Goal: Task Accomplishment & Management: Use online tool/utility

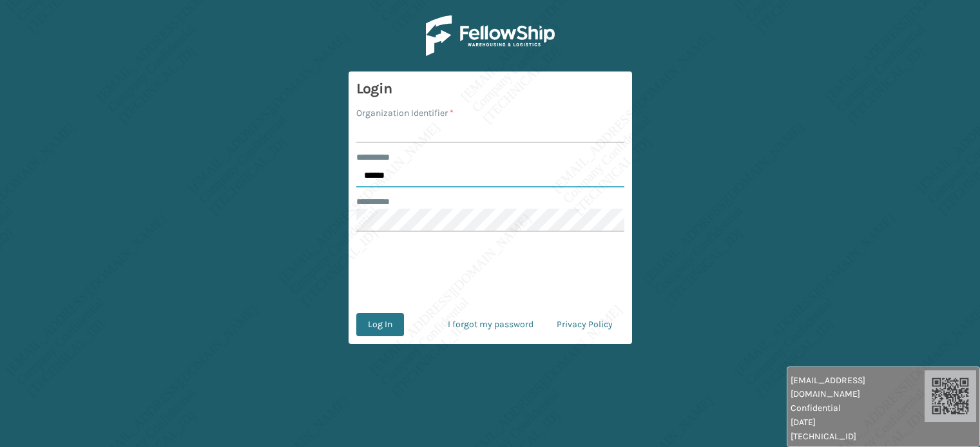
click at [416, 166] on input "******" at bounding box center [490, 175] width 268 height 23
type input "*****"
click at [398, 135] on input "Organization Identifier *" at bounding box center [490, 131] width 268 height 23
type input "[PERSON_NAME]"
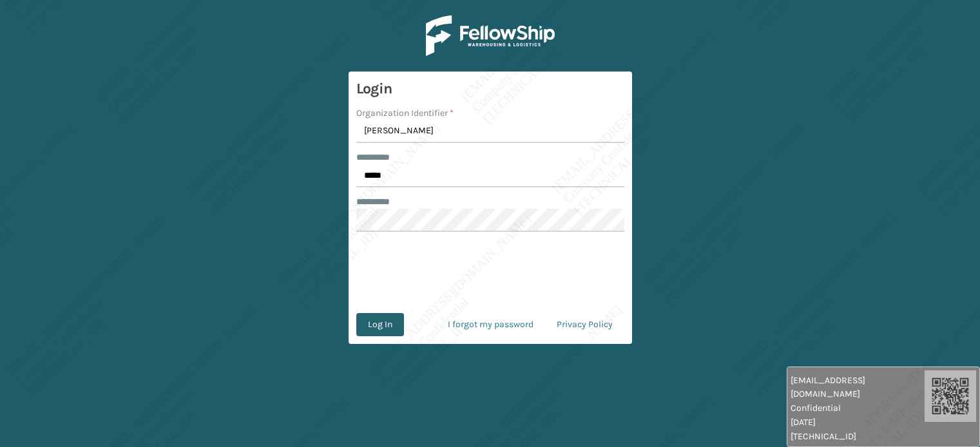
click at [383, 324] on button "Log In" at bounding box center [380, 324] width 48 height 23
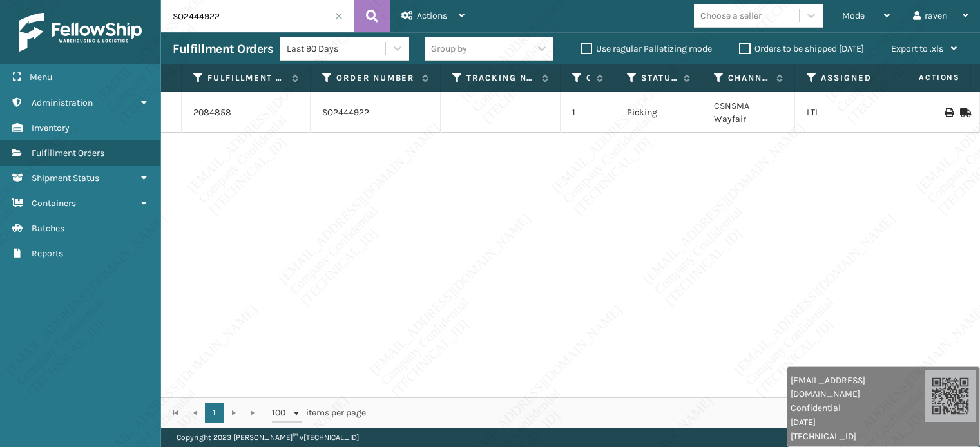
click at [334, 16] on input "SO2444922" at bounding box center [257, 16] width 193 height 32
click at [340, 14] on span at bounding box center [339, 16] width 8 height 8
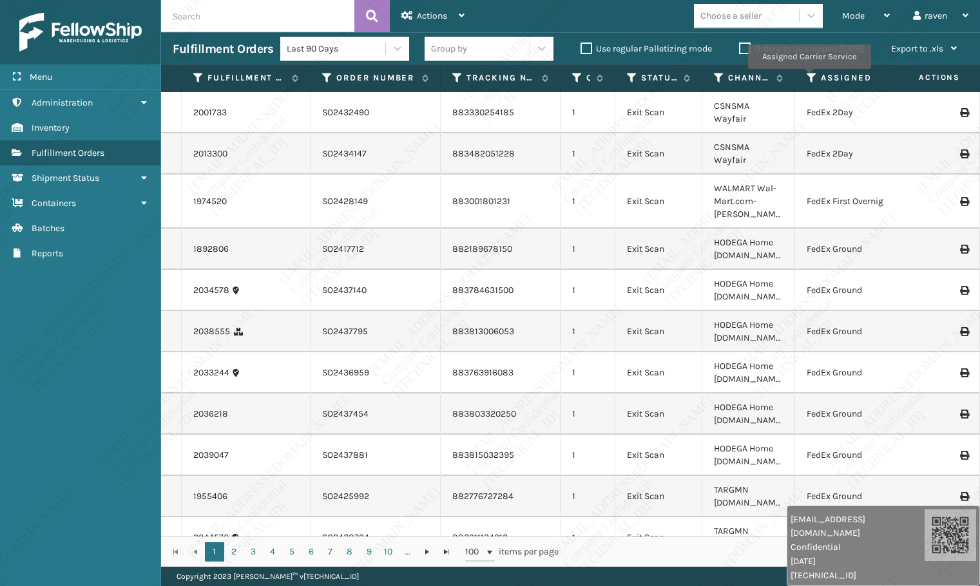
click at [809, 78] on icon at bounding box center [812, 78] width 10 height 12
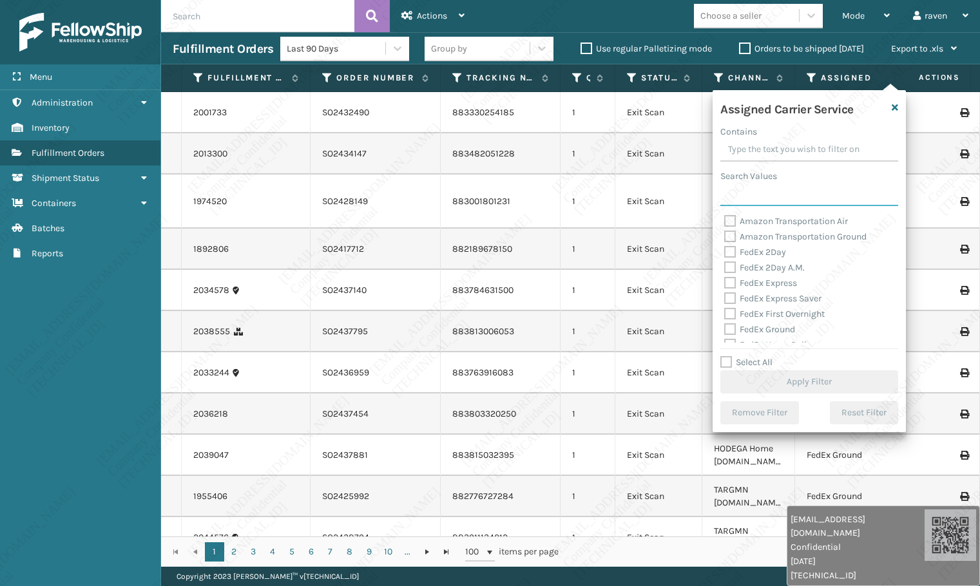
click at [758, 198] on input "Search Values" at bounding box center [810, 194] width 178 height 23
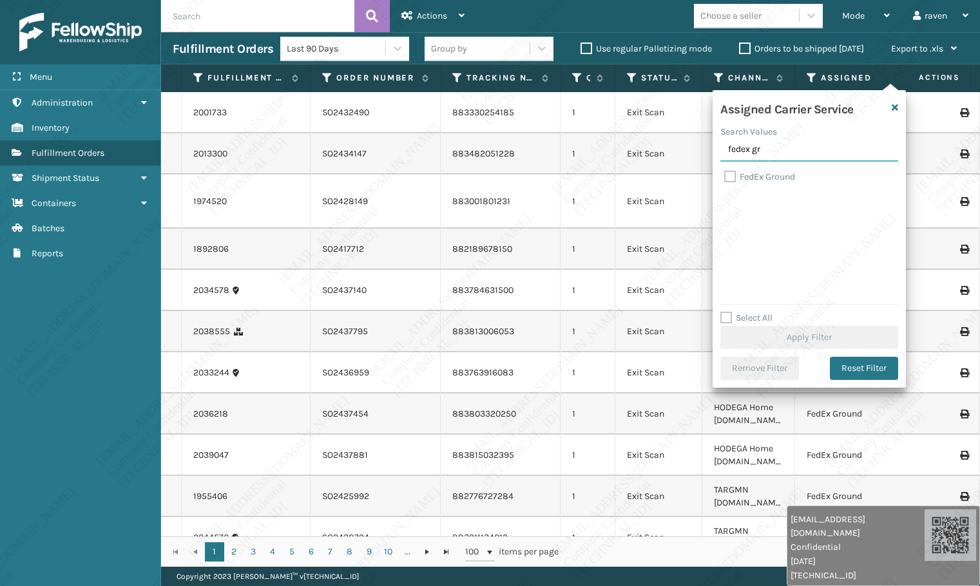
type input "fedex gr"
click at [755, 175] on label "FedEx Ground" at bounding box center [759, 176] width 71 height 11
click at [725, 175] on input "FedEx Ground" at bounding box center [724, 174] width 1 height 8
checkbox input "true"
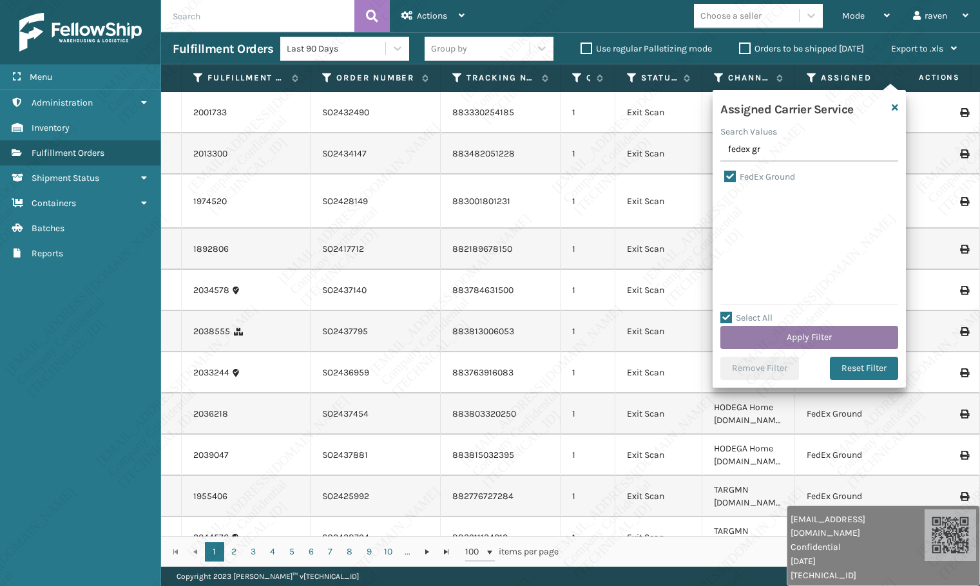
click at [796, 342] on button "Apply Filter" at bounding box center [810, 337] width 178 height 23
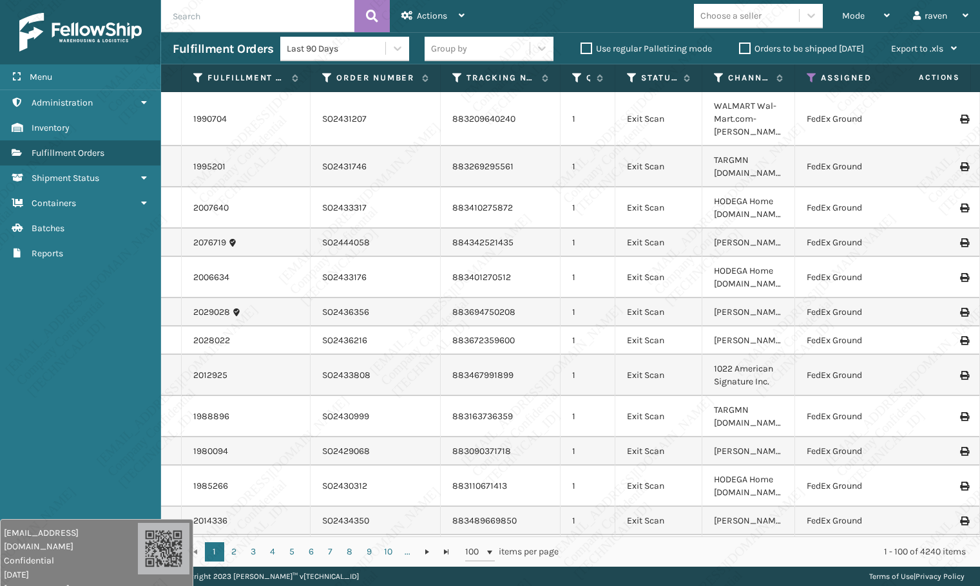
drag, startPoint x: 817, startPoint y: 554, endPoint x: 273, endPoint y: 374, distance: 572.5
click at [28, 447] on html "raven.urot@valoroo.com Confidential 9/18/2025 136.158.32.93 raven.urot@valoroo.…" at bounding box center [490, 293] width 980 height 586
click at [853, 29] on div "Mode" at bounding box center [866, 16] width 48 height 32
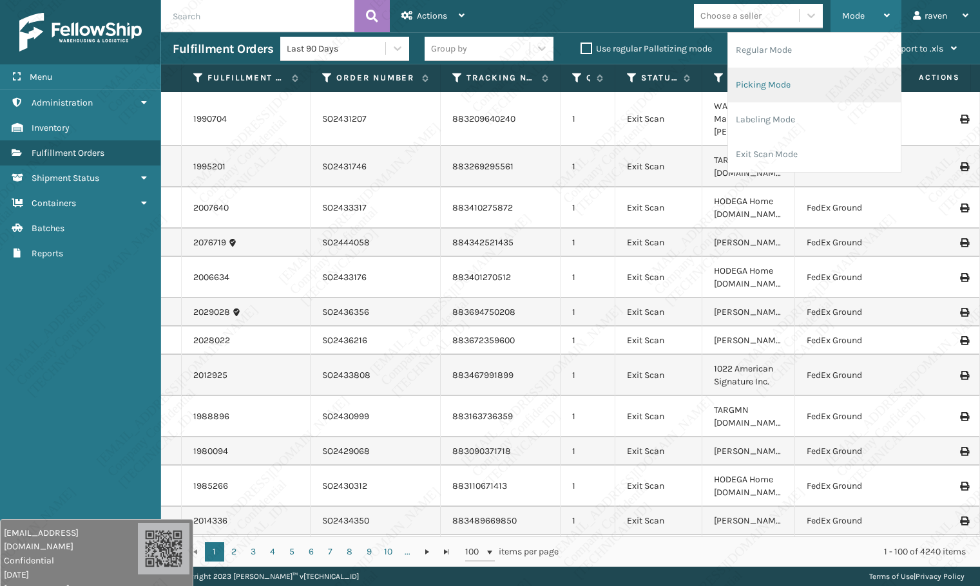
click at [799, 92] on li "Picking Mode" at bounding box center [814, 85] width 173 height 35
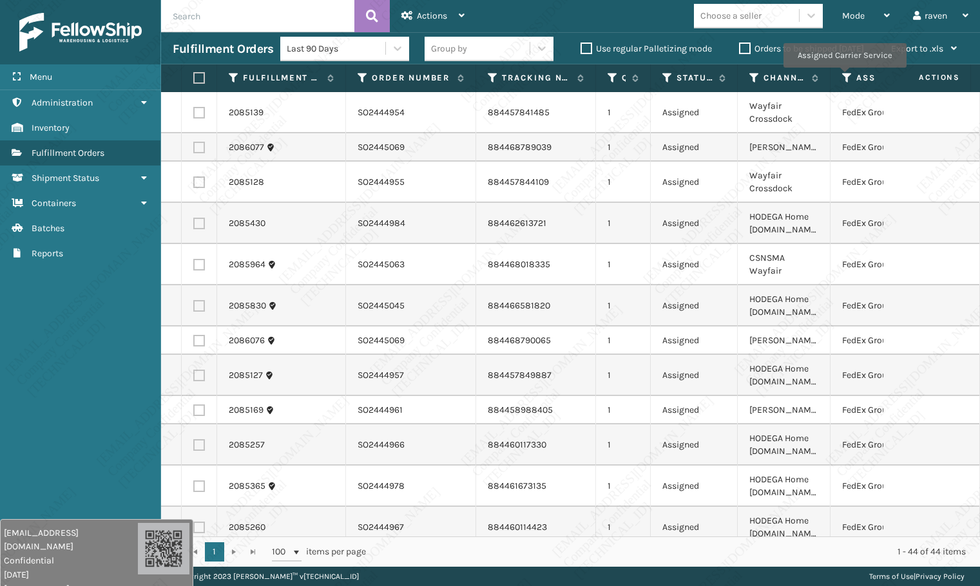
click at [846, 75] on icon at bounding box center [847, 78] width 10 height 12
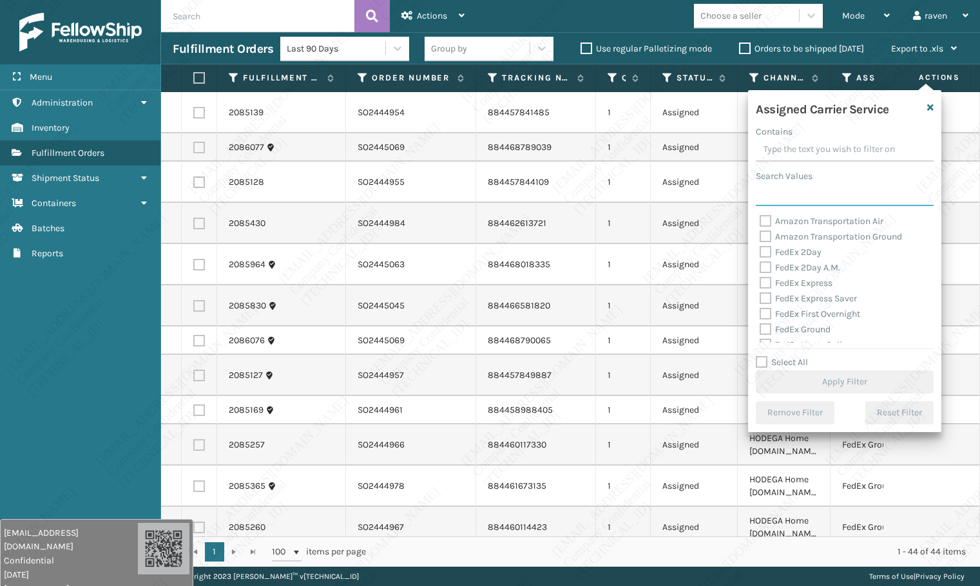
click at [789, 204] on input "Search Values" at bounding box center [845, 194] width 178 height 23
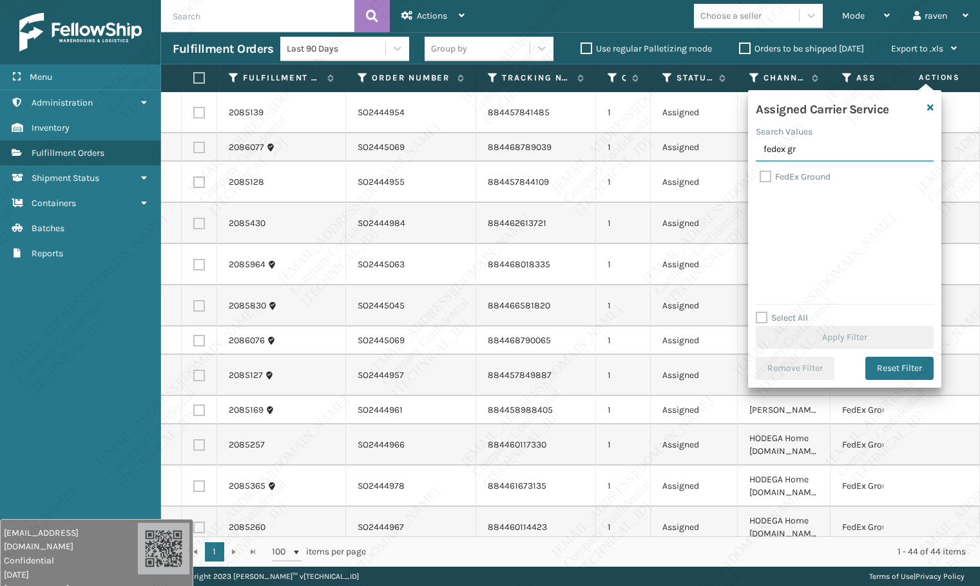
type input "fedex gr"
click at [801, 174] on label "FedEx Ground" at bounding box center [795, 176] width 71 height 11
click at [761, 174] on input "FedEx Ground" at bounding box center [760, 174] width 1 height 8
checkbox input "true"
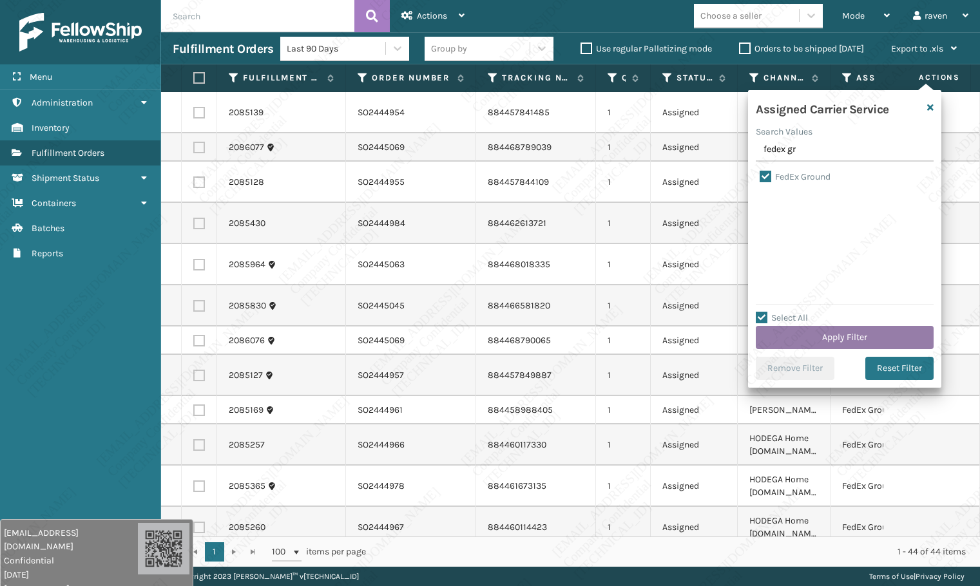
click at [847, 336] on button "Apply Filter" at bounding box center [845, 337] width 178 height 23
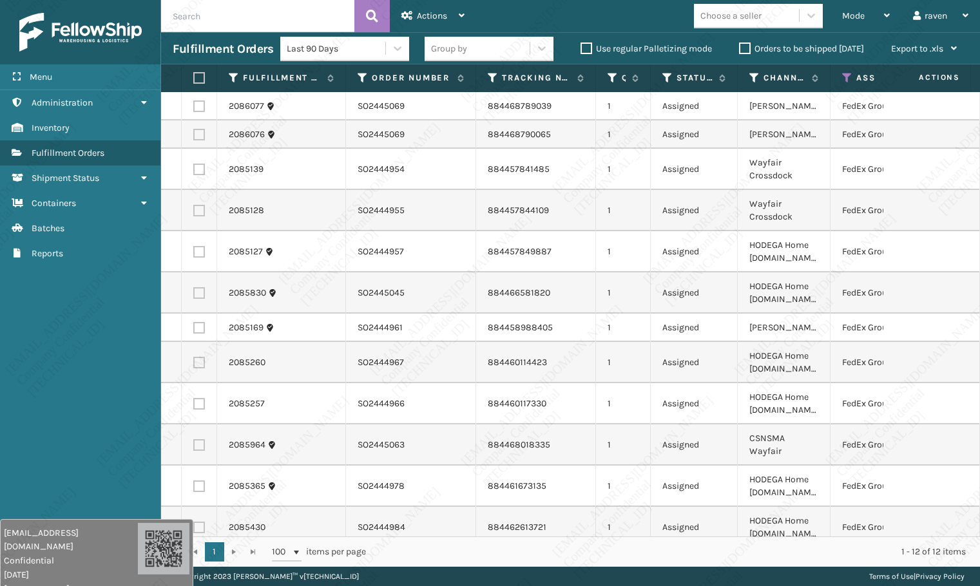
click at [194, 73] on label at bounding box center [197, 78] width 8 height 12
click at [194, 74] on input "checkbox" at bounding box center [193, 78] width 1 height 8
checkbox input "true"
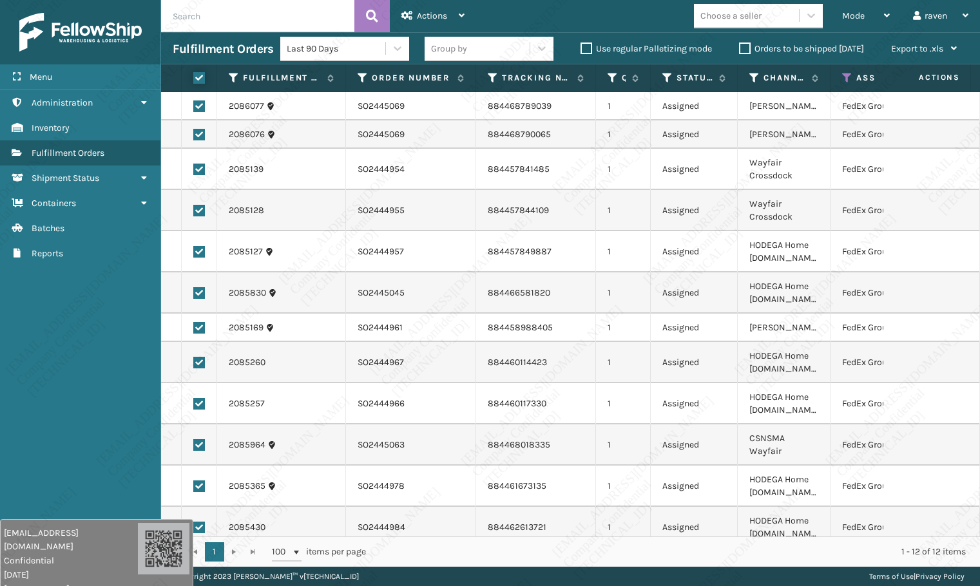
checkbox input "true"
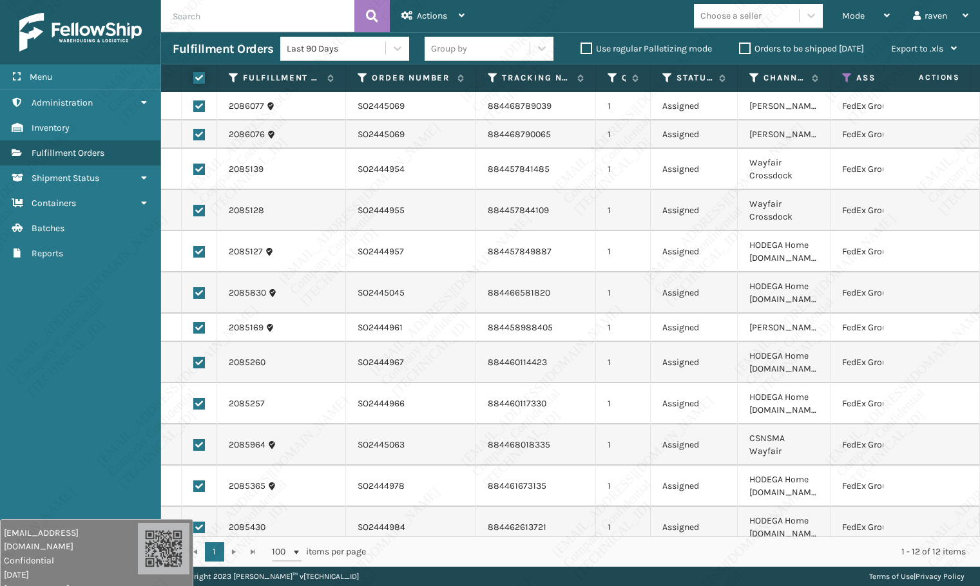
checkbox input "true"
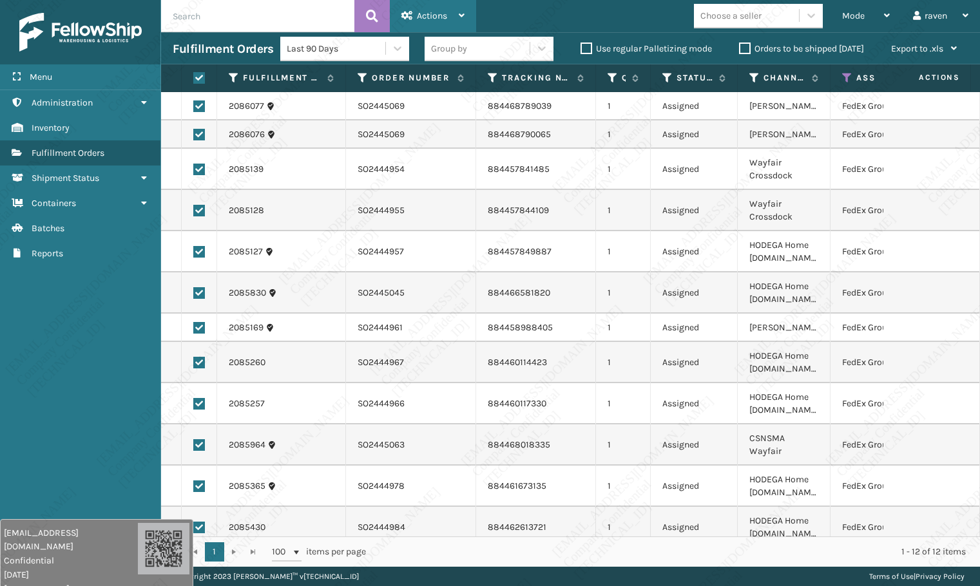
click at [425, 12] on span "Actions" at bounding box center [432, 15] width 30 height 11
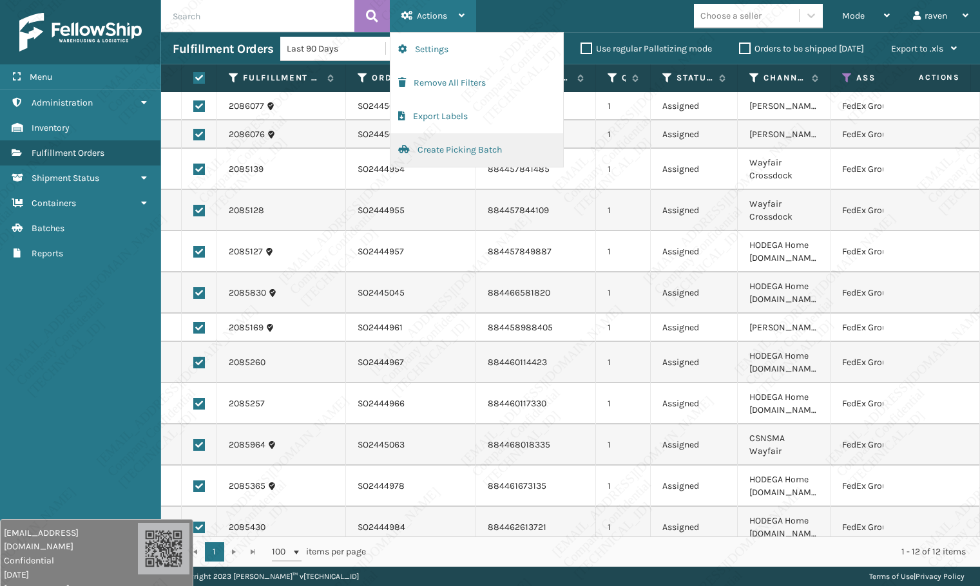
click at [474, 144] on button "Create Picking Batch" at bounding box center [477, 150] width 173 height 34
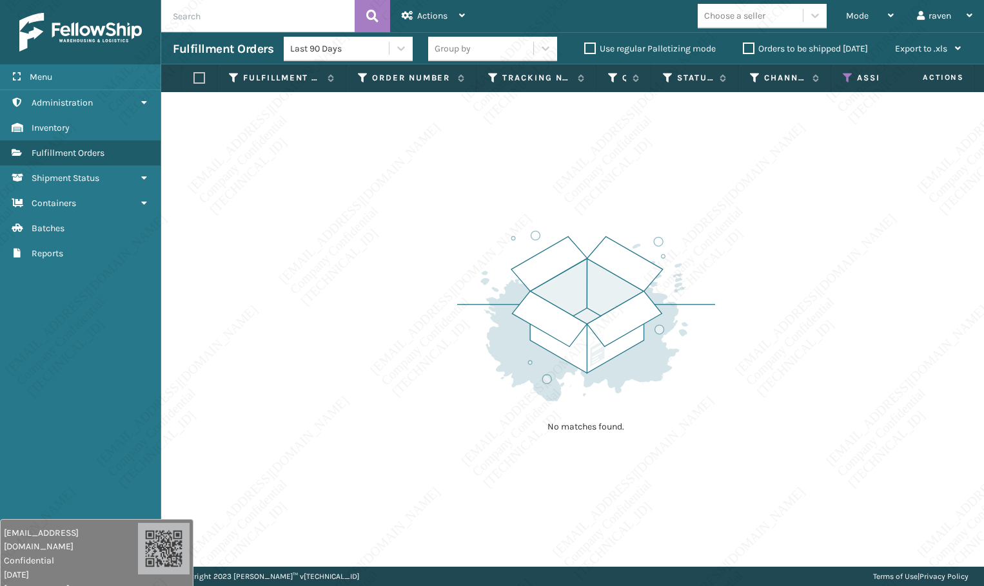
click at [848, 81] on icon at bounding box center [847, 78] width 10 height 12
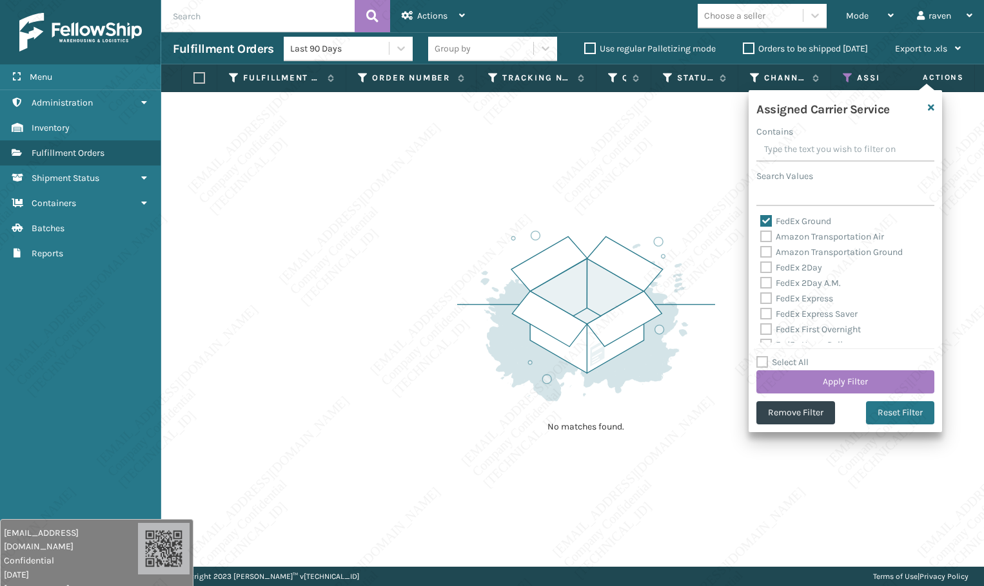
click at [795, 220] on label "FedEx Ground" at bounding box center [795, 221] width 71 height 11
click at [761, 220] on input "FedEx Ground" at bounding box center [760, 218] width 1 height 8
checkbox input "false"
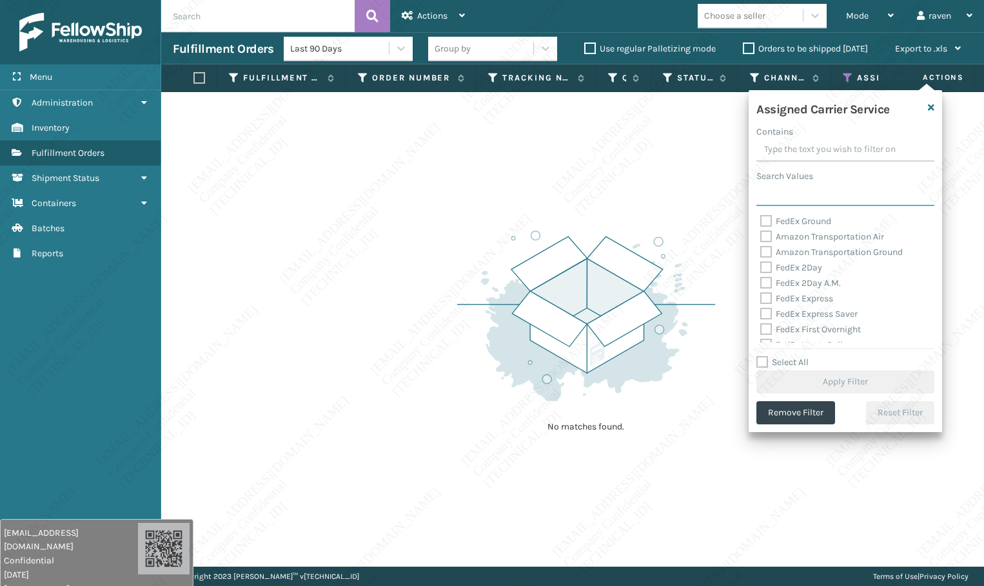
click at [802, 189] on input "Search Values" at bounding box center [845, 194] width 178 height 23
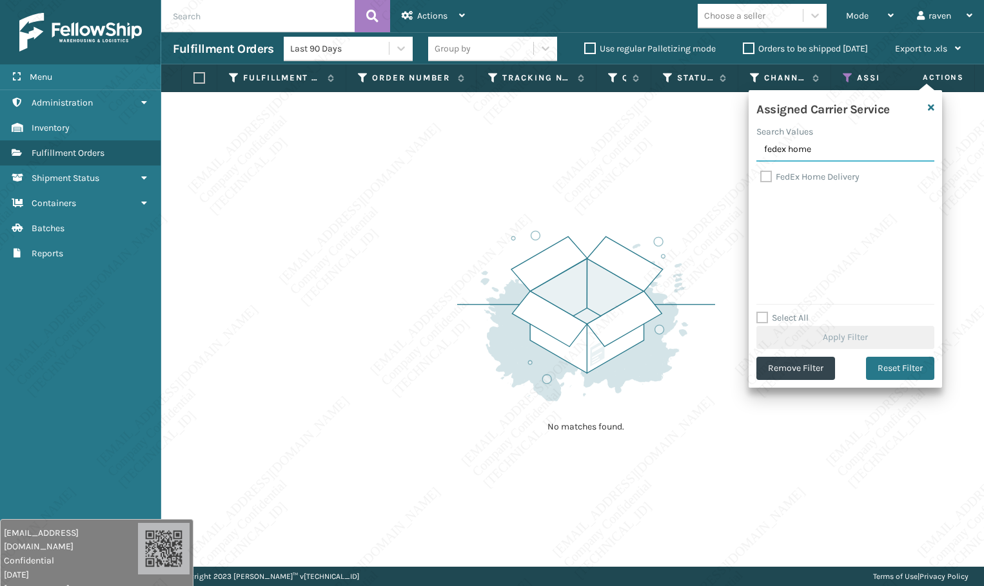
type input "fedex home"
click at [807, 177] on label "FedEx Home Delivery" at bounding box center [809, 176] width 99 height 11
click at [761, 177] on input "FedEx Home Delivery" at bounding box center [760, 174] width 1 height 8
checkbox input "true"
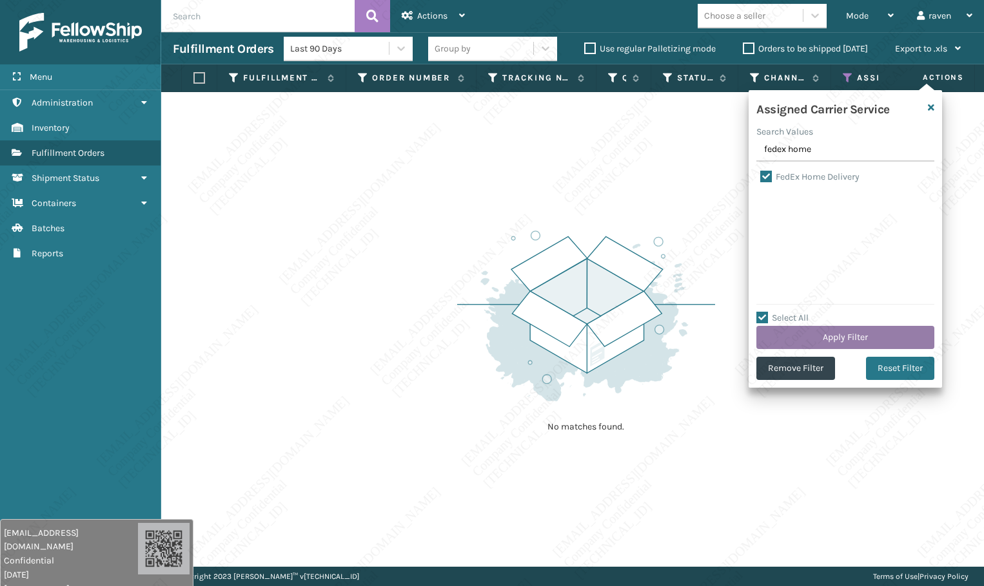
click at [849, 332] on button "Apply Filter" at bounding box center [845, 337] width 178 height 23
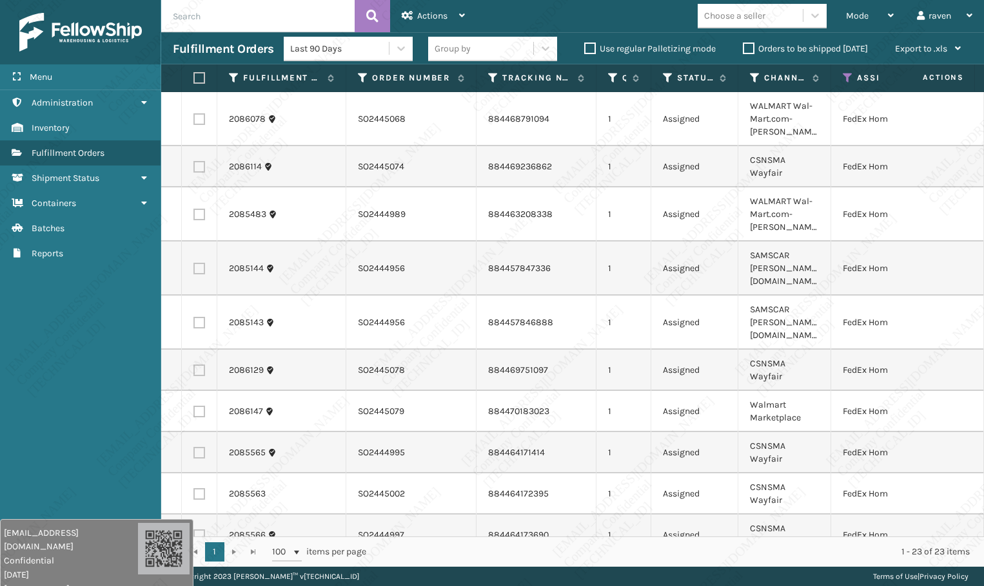
click at [197, 84] on th at bounding box center [199, 78] width 35 height 28
click at [197, 79] on label at bounding box center [197, 78] width 8 height 12
click at [194, 79] on input "checkbox" at bounding box center [193, 78] width 1 height 8
checkbox input "true"
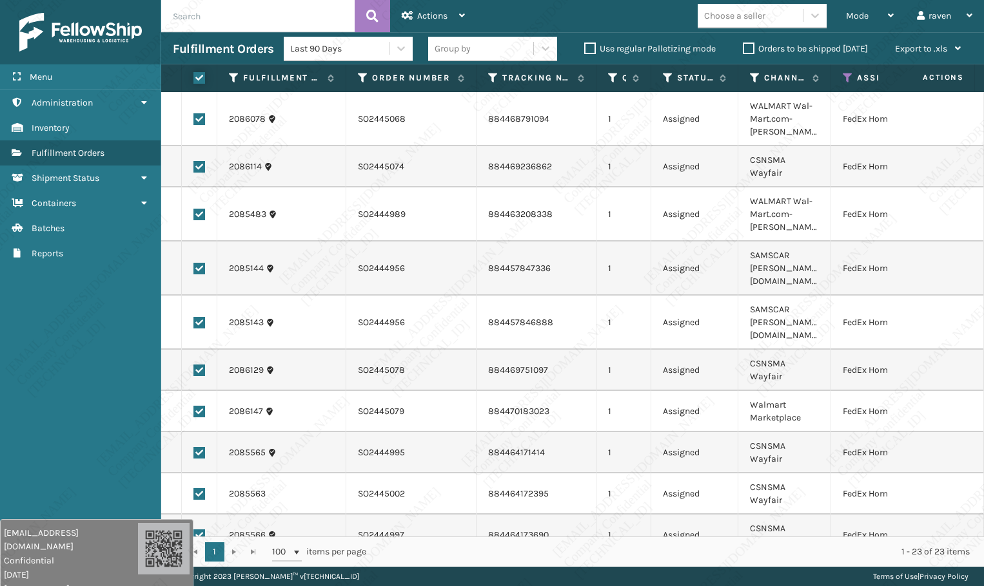
checkbox input "true"
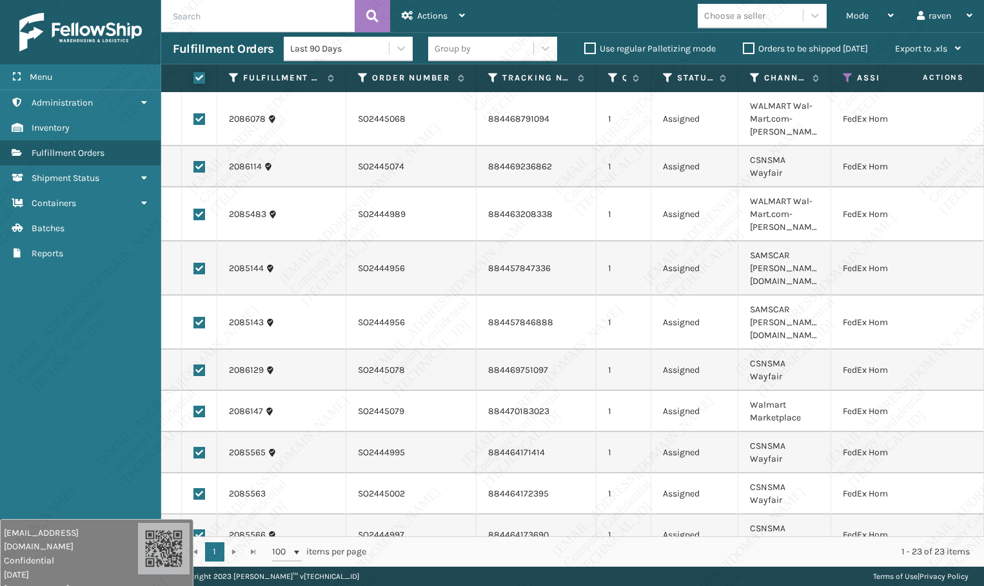
checkbox input "true"
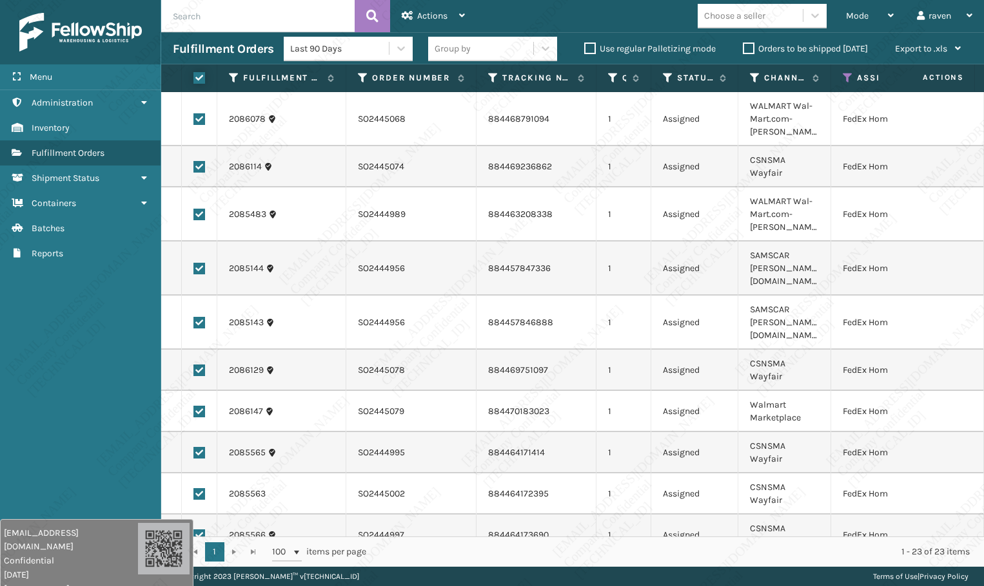
checkbox input "true"
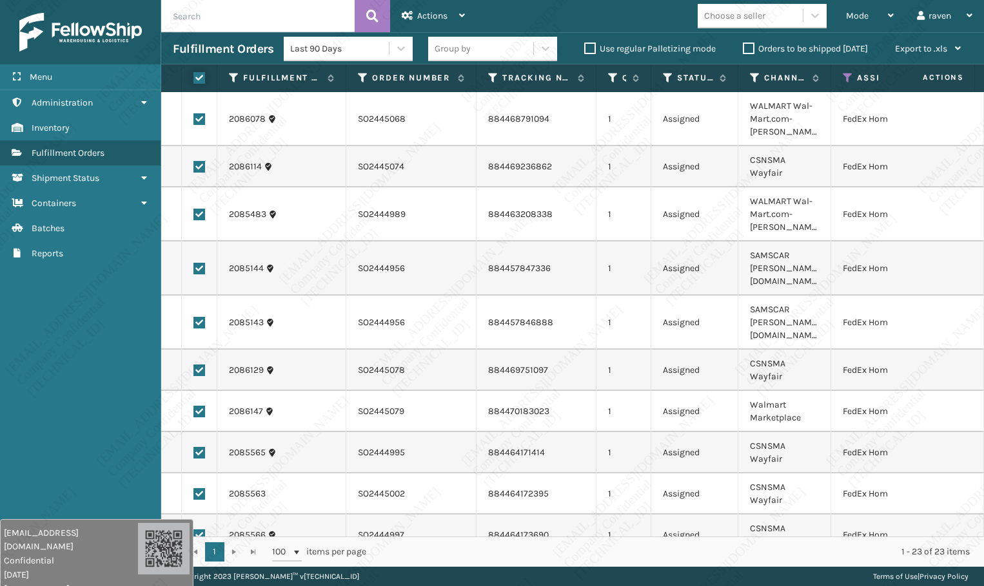
checkbox input "true"
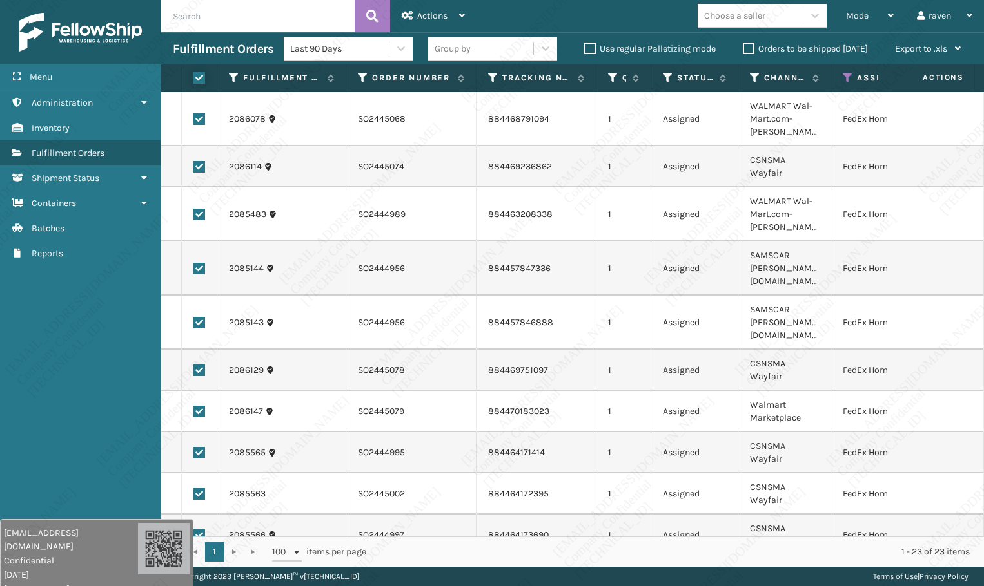
checkbox input "true"
click at [428, 23] on div "Actions" at bounding box center [433, 16] width 63 height 32
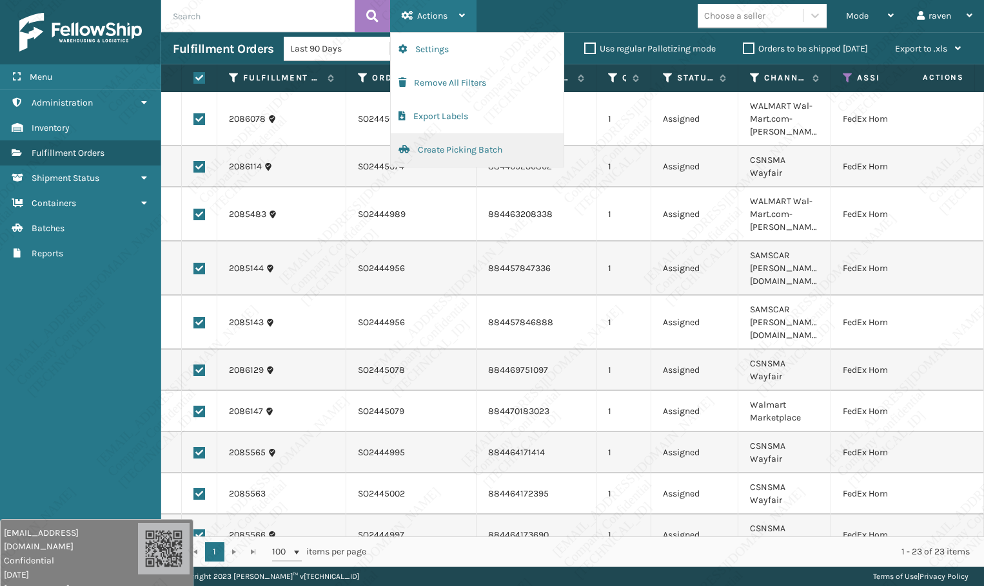
click at [449, 150] on button "Create Picking Batch" at bounding box center [477, 150] width 173 height 34
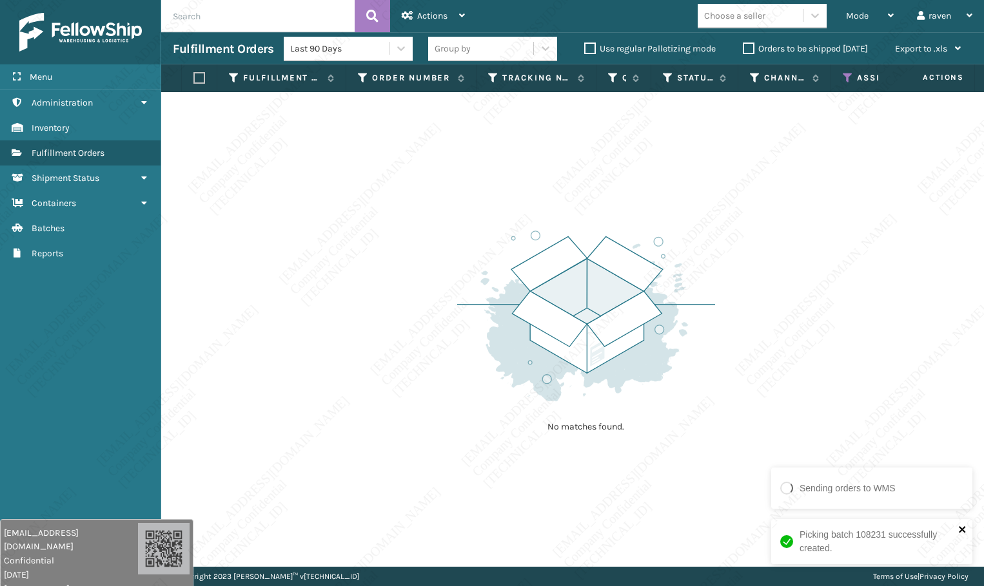
click at [959, 447] on icon "close" at bounding box center [962, 530] width 9 height 10
click at [374, 276] on div "No matches found." at bounding box center [572, 329] width 822 height 475
click at [849, 76] on icon at bounding box center [847, 78] width 10 height 12
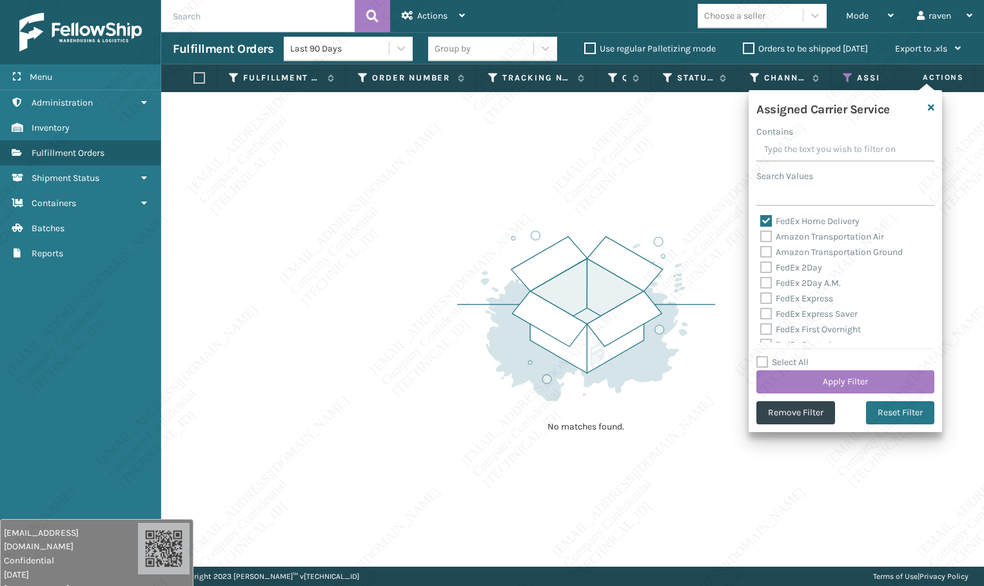
click at [788, 222] on label "FedEx Home Delivery" at bounding box center [809, 221] width 99 height 11
click at [761, 222] on input "FedEx Home Delivery" at bounding box center [760, 218] width 1 height 8
checkbox input "false"
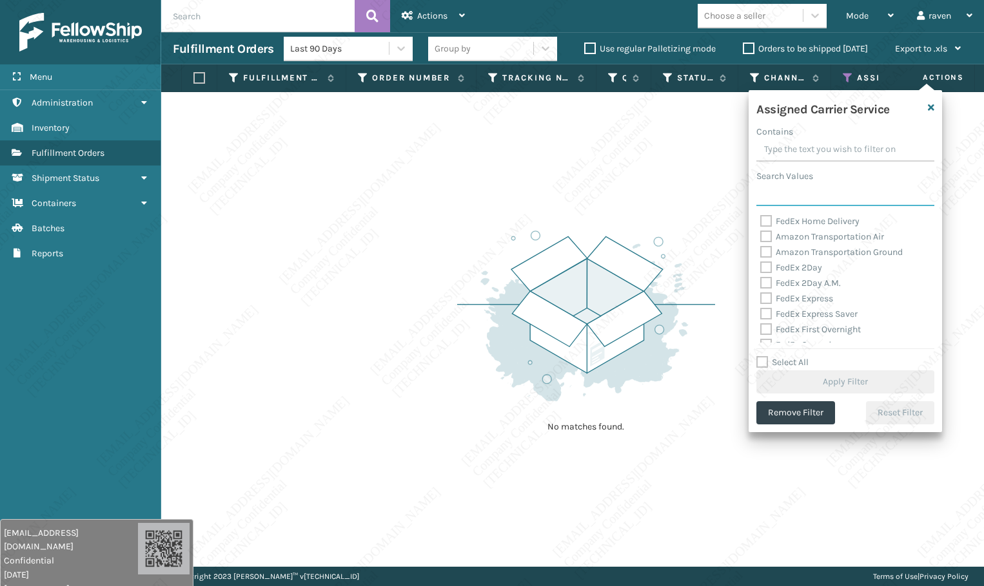
click at [791, 190] on input "Search Values" at bounding box center [845, 194] width 178 height 23
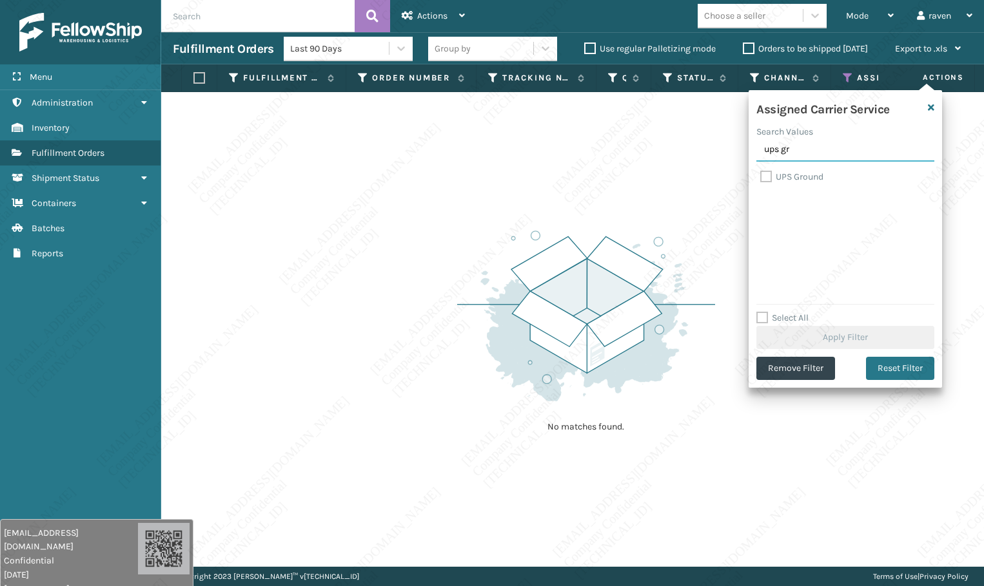
type input "ups gr"
click at [793, 177] on label "UPS Ground" at bounding box center [791, 176] width 63 height 11
click at [761, 177] on input "UPS Ground" at bounding box center [760, 174] width 1 height 8
checkbox input "true"
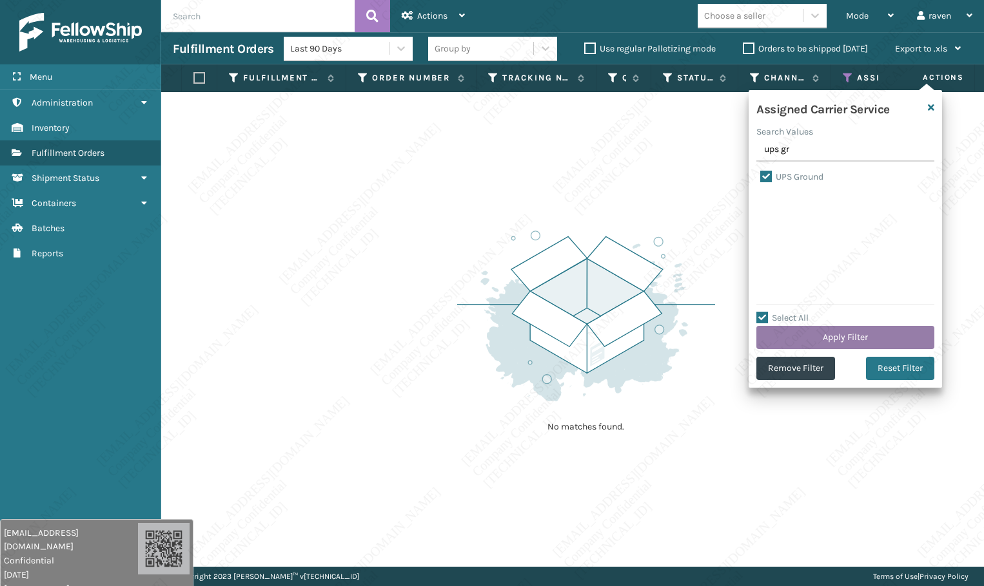
click at [819, 340] on button "Apply Filter" at bounding box center [845, 337] width 178 height 23
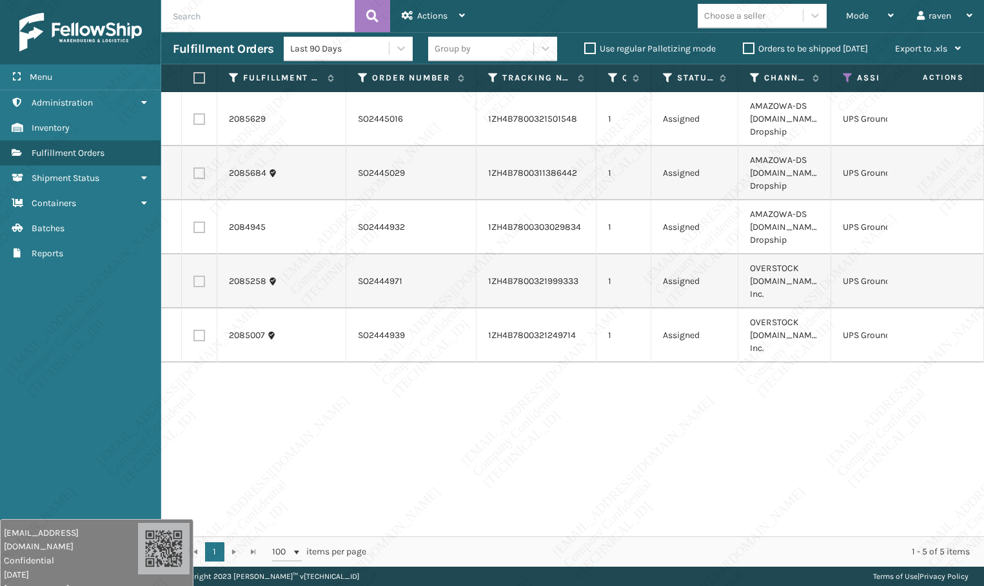
drag, startPoint x: 195, startPoint y: 76, endPoint x: 226, endPoint y: 73, distance: 31.7
click at [195, 76] on label at bounding box center [197, 78] width 8 height 12
click at [194, 76] on input "checkbox" at bounding box center [193, 78] width 1 height 8
checkbox input "true"
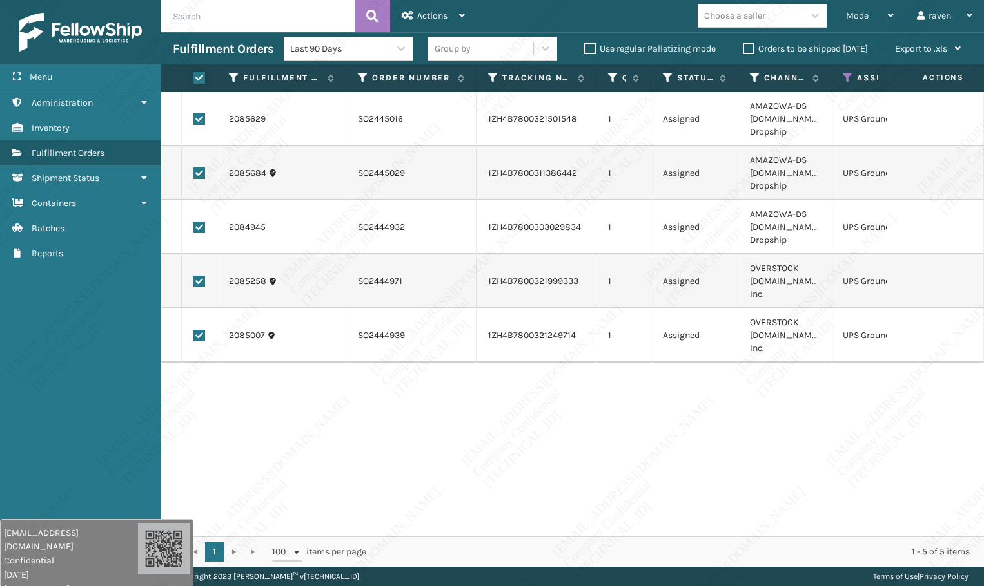
checkbox input "true"
click at [419, 11] on span "Actions" at bounding box center [432, 15] width 30 height 11
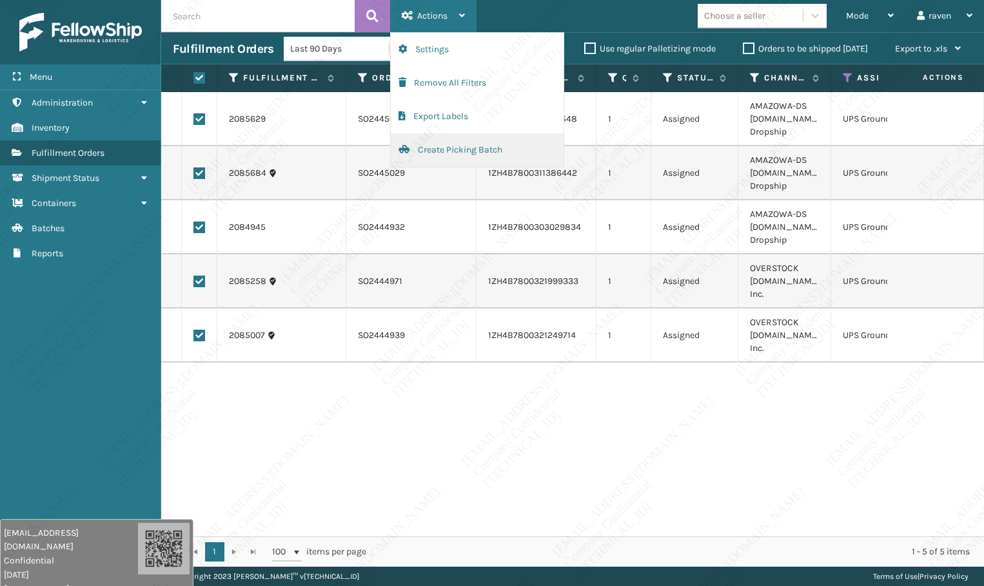
click at [423, 148] on button "Create Picking Batch" at bounding box center [477, 150] width 173 height 34
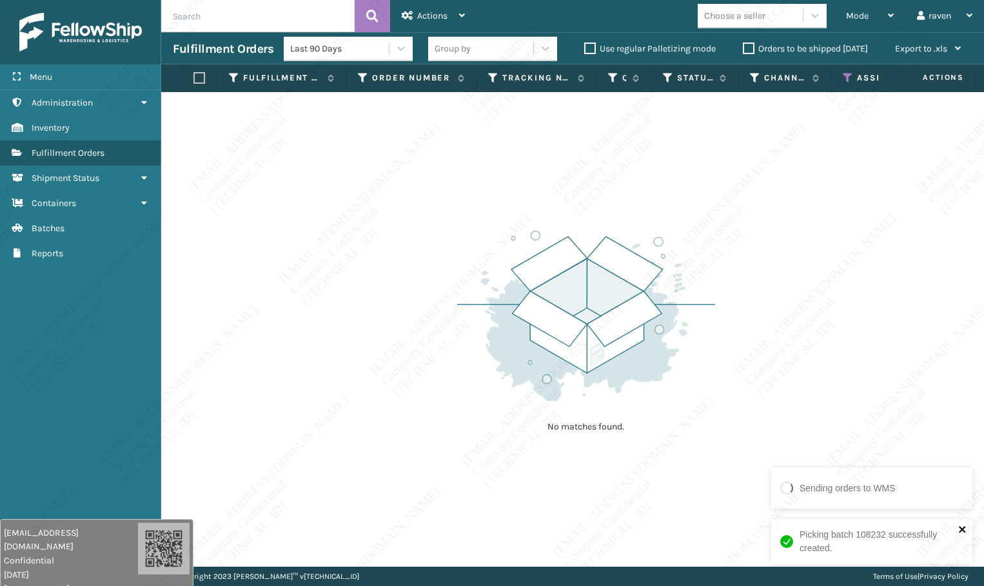
click at [961, 447] on icon "close" at bounding box center [962, 530] width 9 height 10
click at [302, 211] on div "No matches found." at bounding box center [572, 329] width 822 height 475
click at [848, 81] on icon at bounding box center [847, 78] width 10 height 12
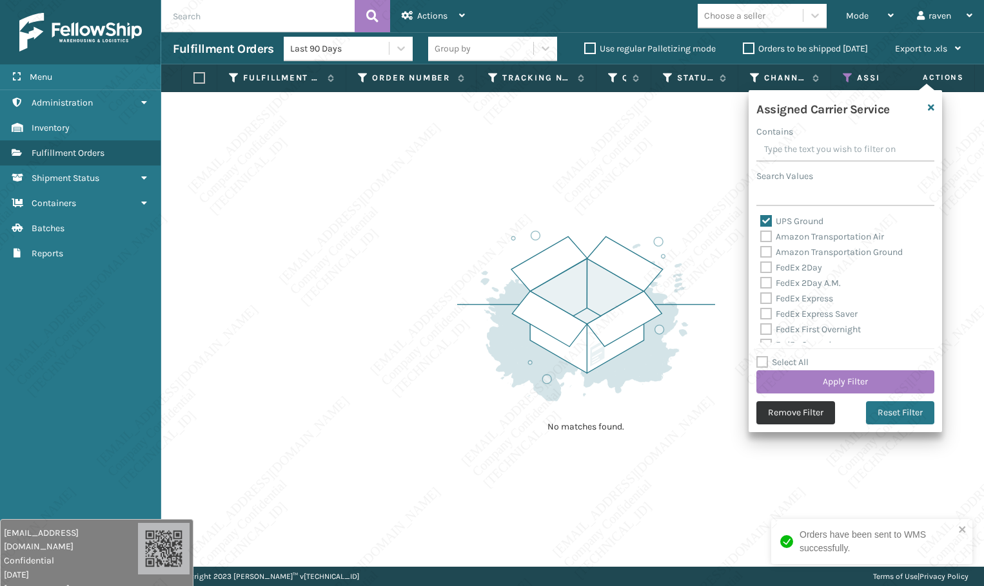
click at [794, 407] on button "Remove Filter" at bounding box center [795, 413] width 79 height 23
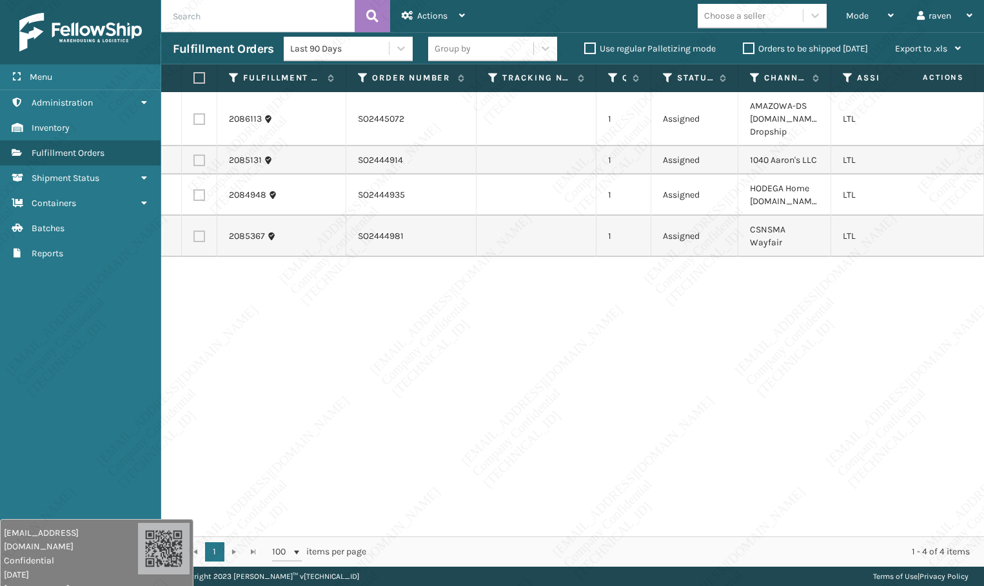
click at [199, 119] on label at bounding box center [199, 119] width 12 height 12
click at [194, 119] on input "checkbox" at bounding box center [193, 117] width 1 height 8
checkbox input "true"
drag, startPoint x: 431, startPoint y: 16, endPoint x: 434, endPoint y: 32, distance: 16.3
click at [431, 15] on span "Actions" at bounding box center [432, 15] width 30 height 11
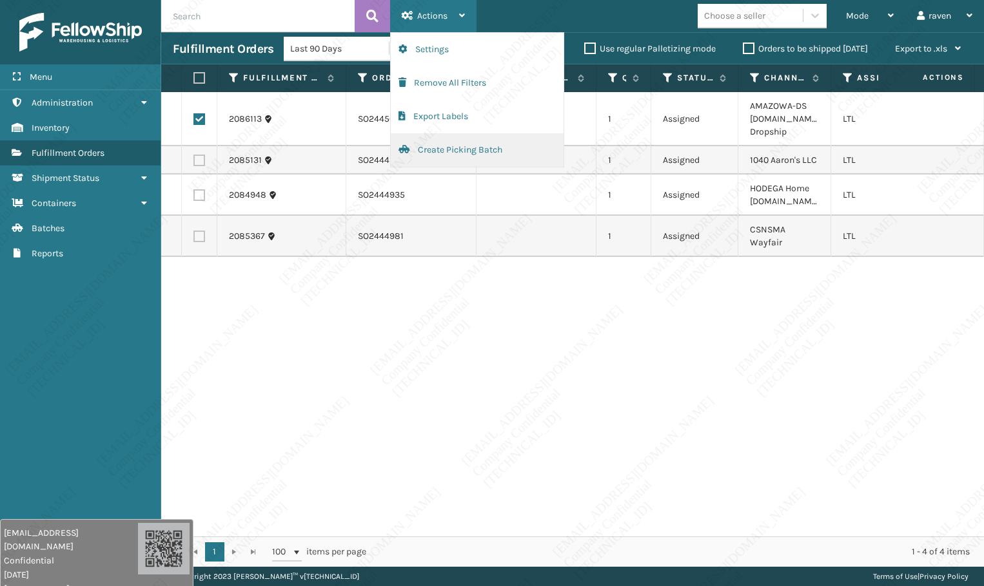
click at [426, 143] on button "Create Picking Batch" at bounding box center [477, 150] width 173 height 34
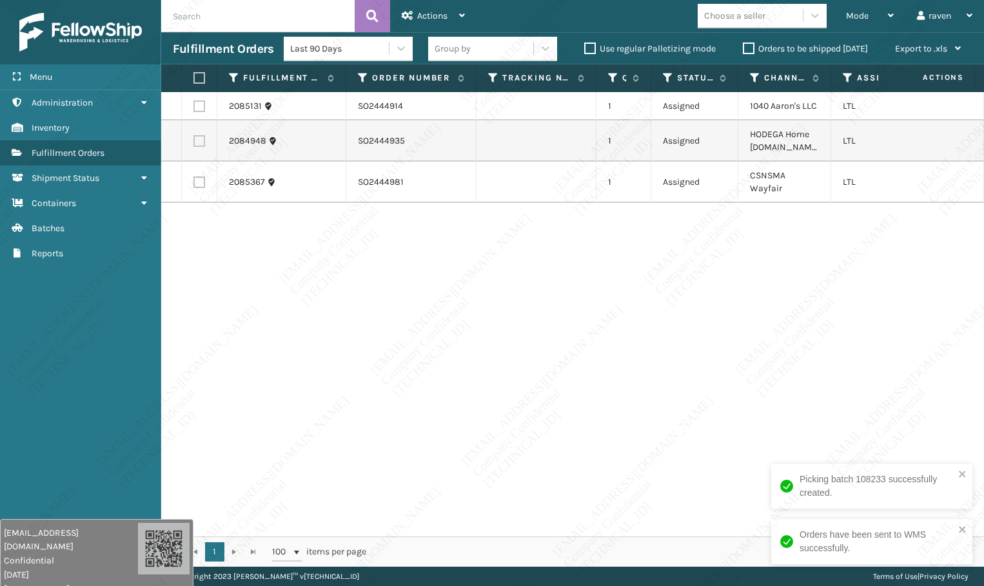
drag, startPoint x: 786, startPoint y: 396, endPoint x: 370, endPoint y: 164, distance: 476.1
click at [785, 396] on div "2085131 SO2444914 1 Assigned 1040 Aaron's LLC LTL 2084948 SO2444935 1 Assigned …" at bounding box center [572, 314] width 822 height 445
click at [770, 374] on div "2085131 SO2444914 1 Assigned 1040 Aaron's LLC LTL 2084948 SO2444935 1 Assigned …" at bounding box center [572, 314] width 822 height 445
copy td "SO2444935"
drag, startPoint x: 399, startPoint y: 144, endPoint x: 349, endPoint y: 144, distance: 49.6
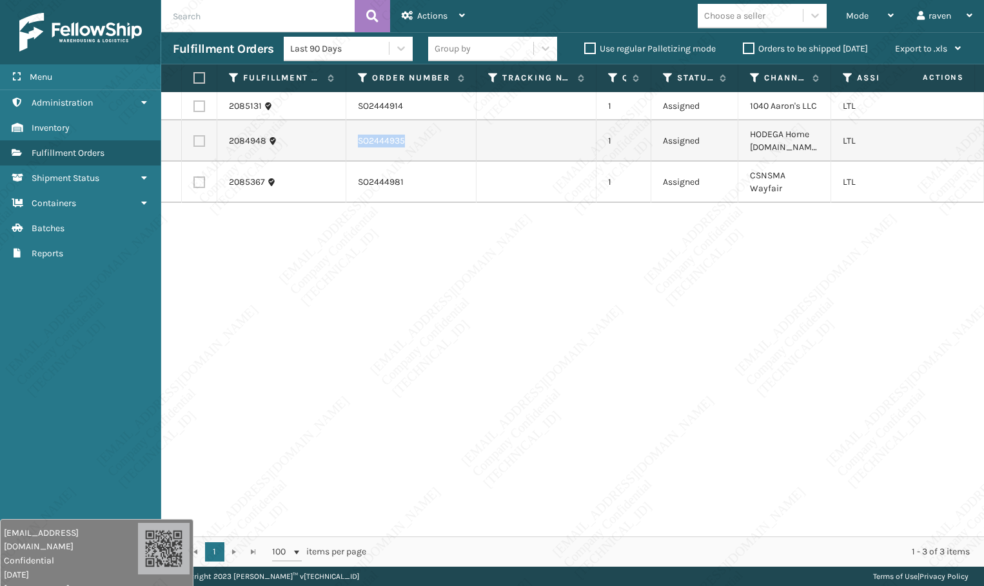
click at [349, 144] on td "SO2444935" at bounding box center [411, 141] width 130 height 41
click at [479, 276] on div "2085131 SO2444914 1 Assigned 1040 Aaron's LLC LTL 2084948 SO2444935 1 Assigned …" at bounding box center [572, 314] width 822 height 445
click at [200, 141] on label at bounding box center [199, 141] width 12 height 12
click at [194, 141] on input "checkbox" at bounding box center [193, 139] width 1 height 8
checkbox input "true"
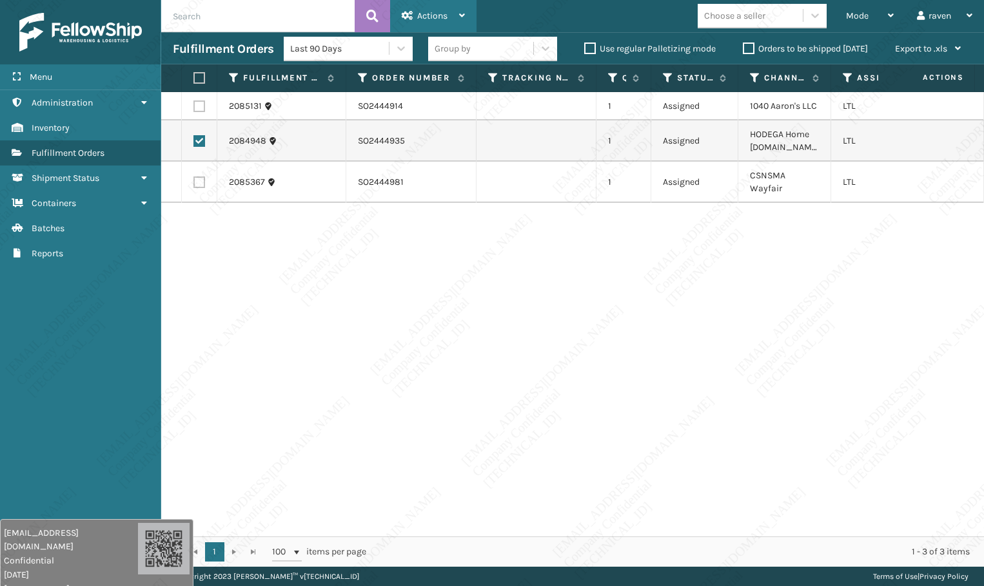
click at [453, 6] on div "Actions" at bounding box center [433, 16] width 63 height 32
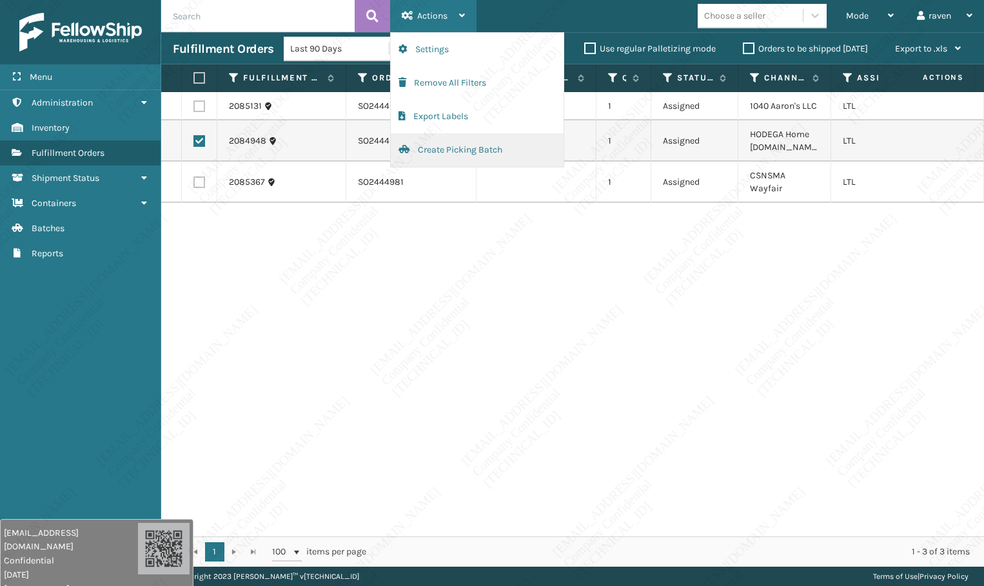
click at [465, 144] on button "Create Picking Batch" at bounding box center [477, 150] width 173 height 34
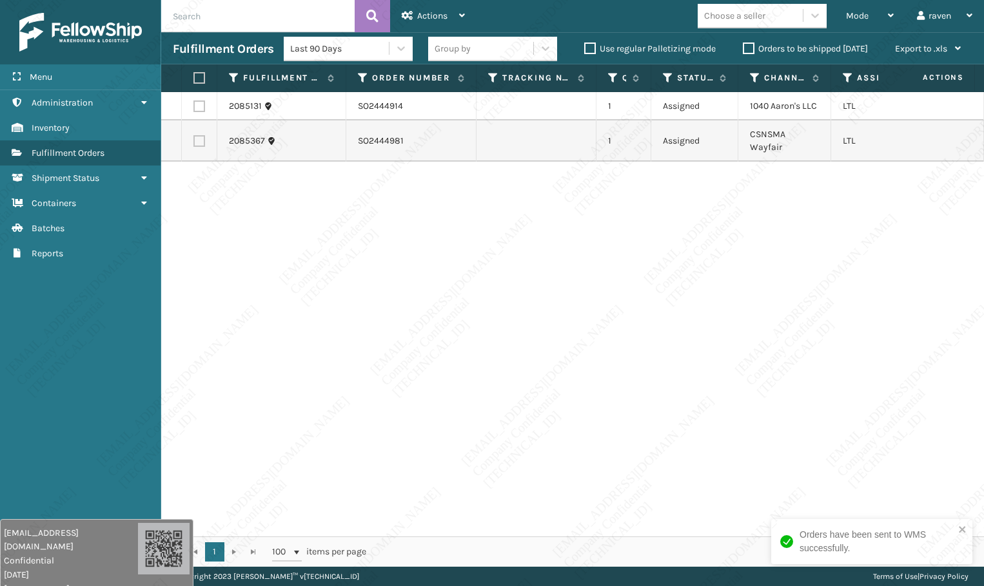
click at [401, 260] on div "2085131 SO2444914 1 Assigned 1040 Aaron's LLC LTL 2085367 SO2444981 1 Assigned …" at bounding box center [572, 314] width 822 height 445
click at [197, 135] on label at bounding box center [199, 141] width 12 height 12
click at [194, 135] on input "checkbox" at bounding box center [193, 139] width 1 height 8
checkbox input "true"
click at [412, 6] on div "Actions" at bounding box center [433, 16] width 63 height 32
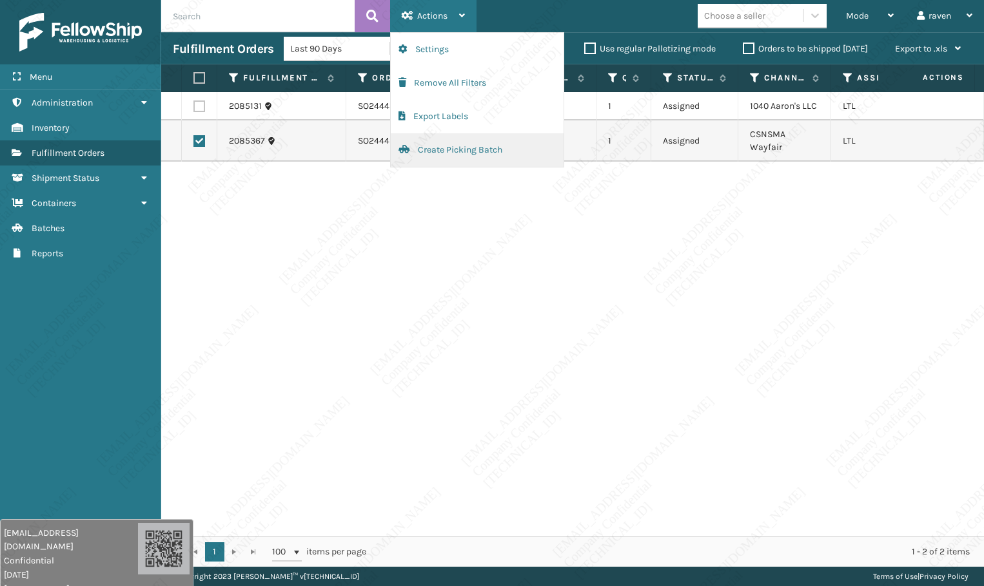
click at [429, 147] on button "Create Picking Batch" at bounding box center [477, 150] width 173 height 34
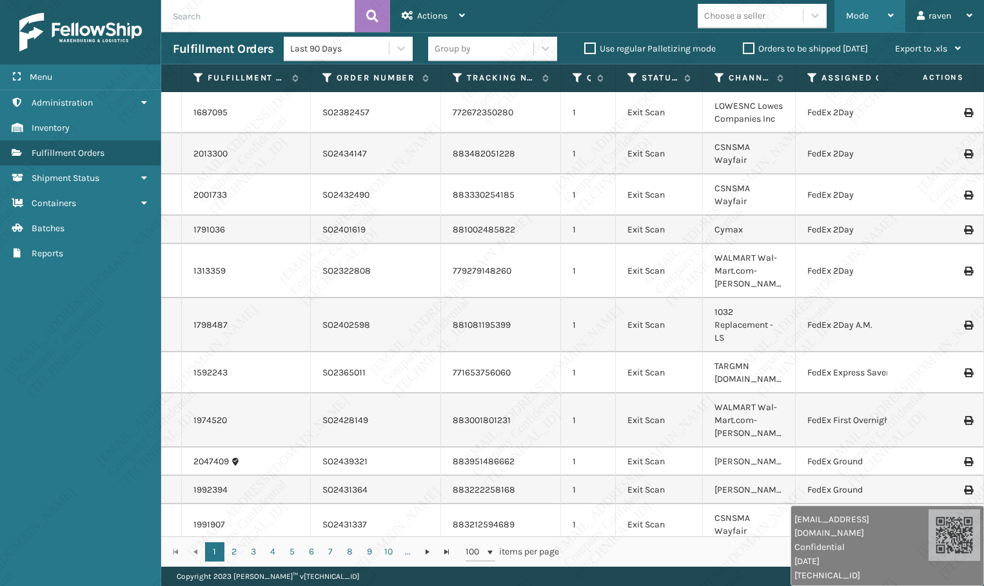
click at [867, 21] on span "Mode" at bounding box center [857, 15] width 23 height 11
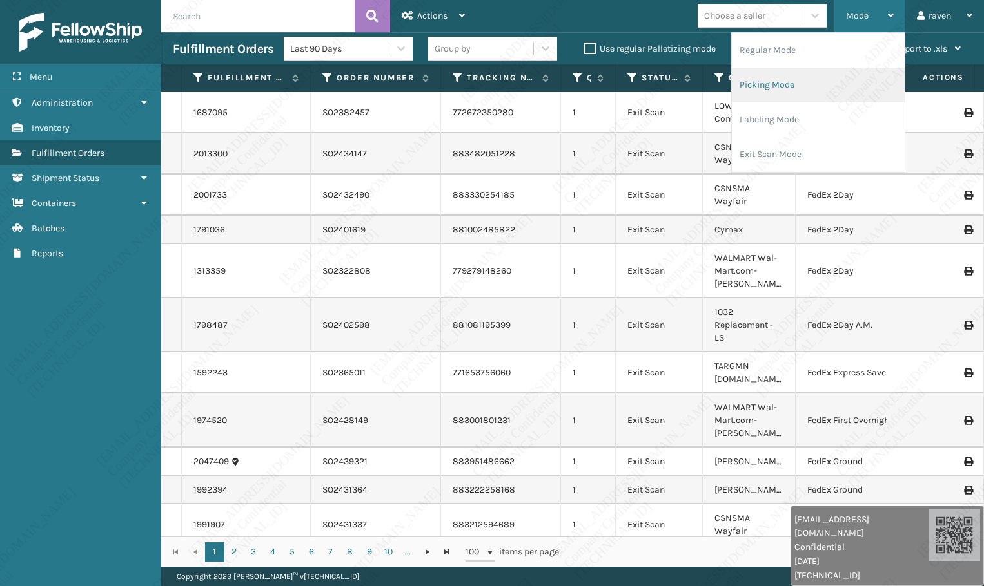
click at [823, 81] on li "Picking Mode" at bounding box center [818, 85] width 173 height 35
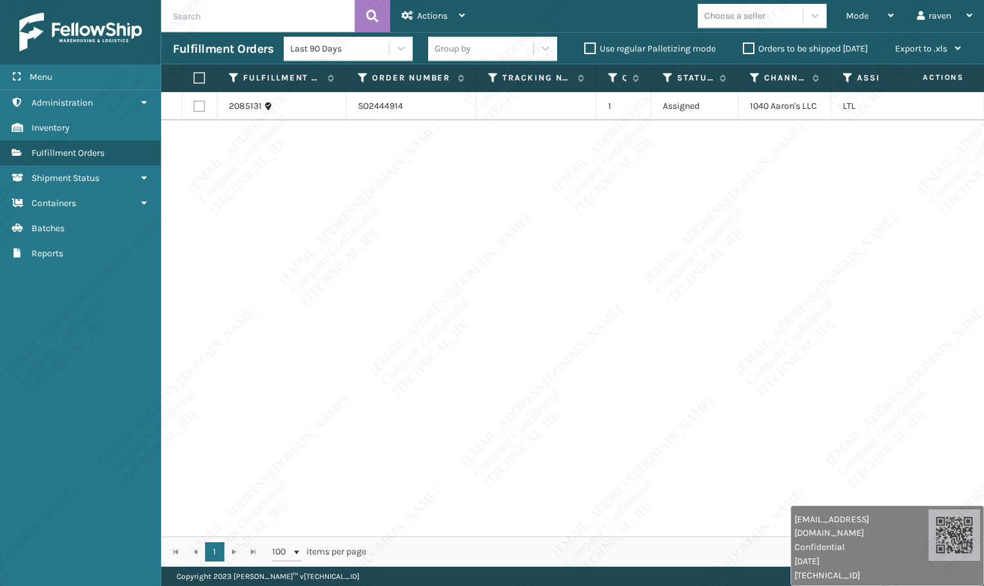
drag, startPoint x: 198, startPoint y: 79, endPoint x: 222, endPoint y: 79, distance: 24.5
click at [198, 79] on label at bounding box center [197, 78] width 8 height 12
click at [194, 79] on input "checkbox" at bounding box center [193, 78] width 1 height 8
checkbox input "true"
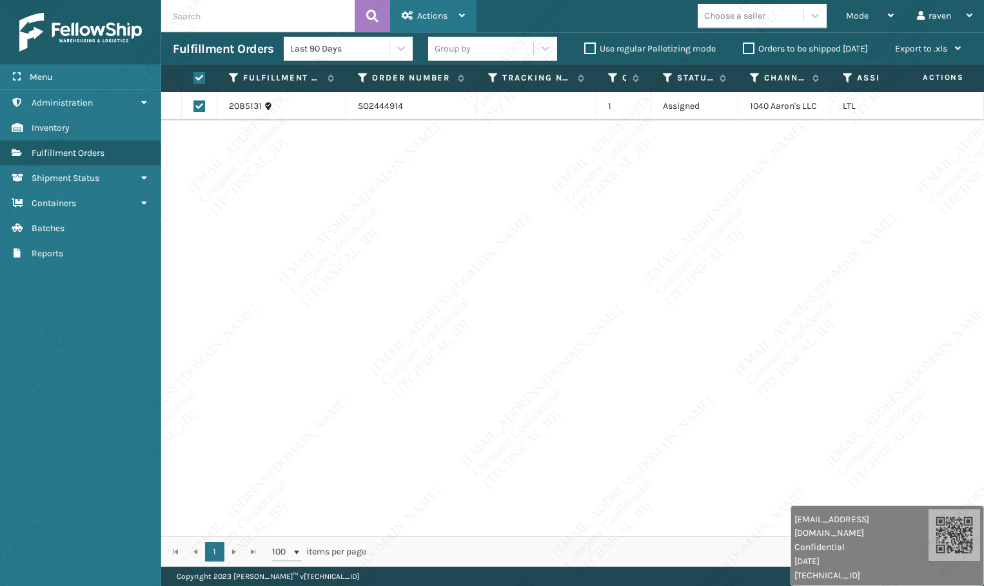
click at [422, 20] on span "Actions" at bounding box center [432, 15] width 30 height 11
copy td "1040 Aaron's LLC"
drag, startPoint x: 819, startPoint y: 107, endPoint x: 748, endPoint y: 104, distance: 70.9
click at [748, 104] on td "1040 Aaron's LLC" at bounding box center [784, 106] width 93 height 28
click at [426, 24] on div "Actions" at bounding box center [433, 16] width 63 height 32
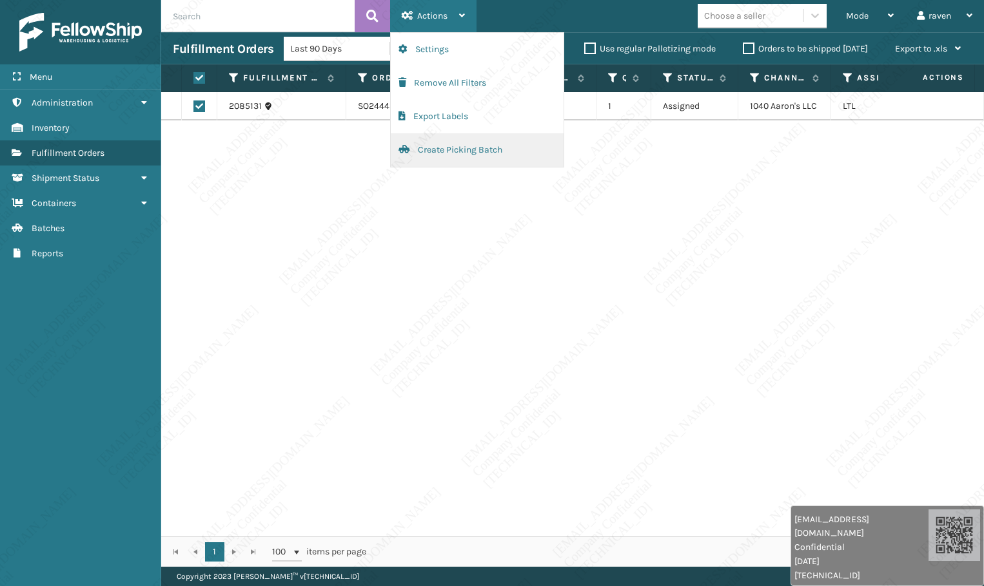
click at [422, 148] on button "Create Picking Batch" at bounding box center [477, 150] width 173 height 34
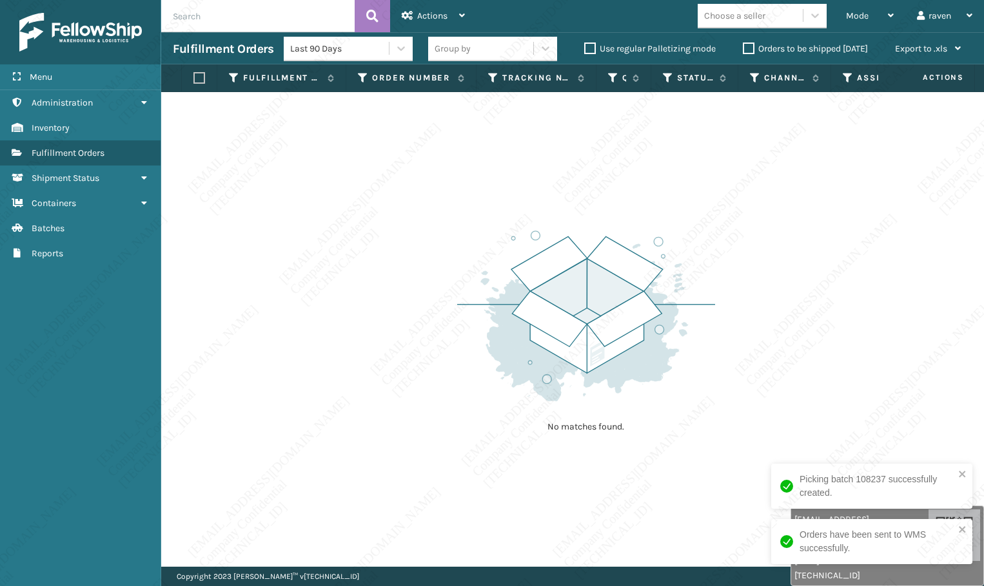
click at [243, 8] on input "text" at bounding box center [257, 16] width 193 height 32
paste input "SO2445056"
type input "SO2445056"
click at [369, 17] on icon at bounding box center [372, 15] width 12 height 19
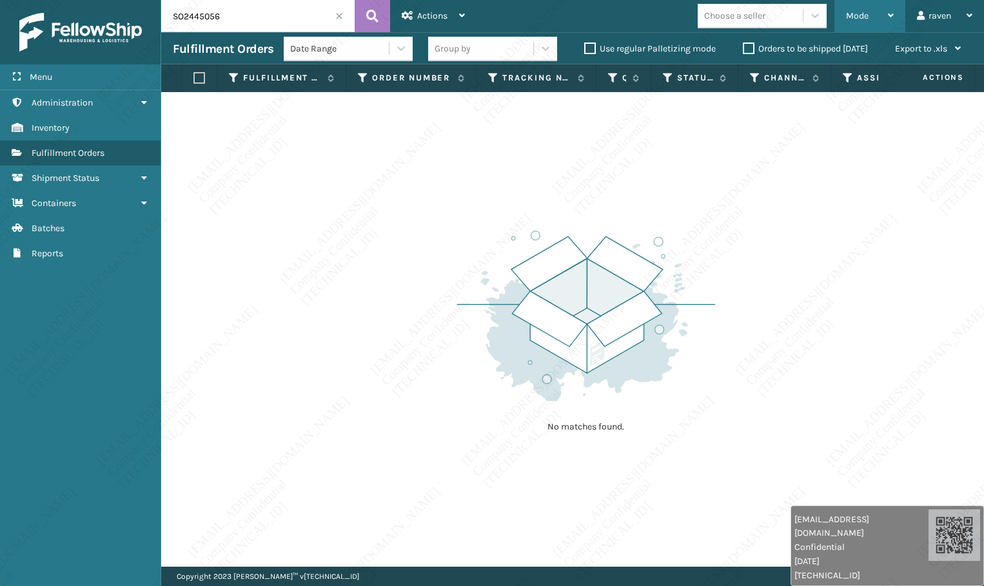
click at [838, 14] on div "Mode Regular Mode Picking Mode Labeling Mode Exit Scan Mode" at bounding box center [869, 16] width 71 height 32
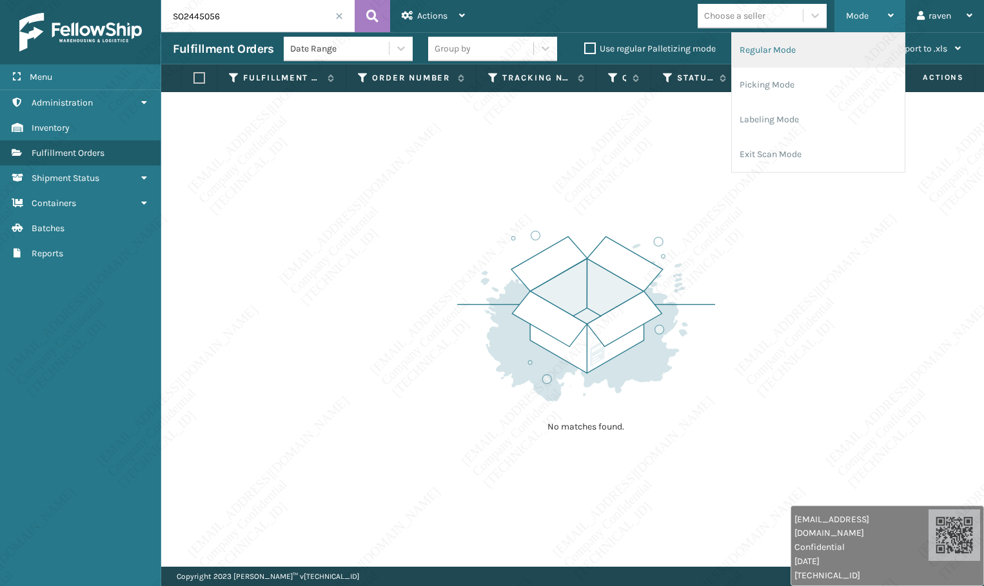
click at [774, 57] on li "Regular Mode" at bounding box center [818, 50] width 173 height 35
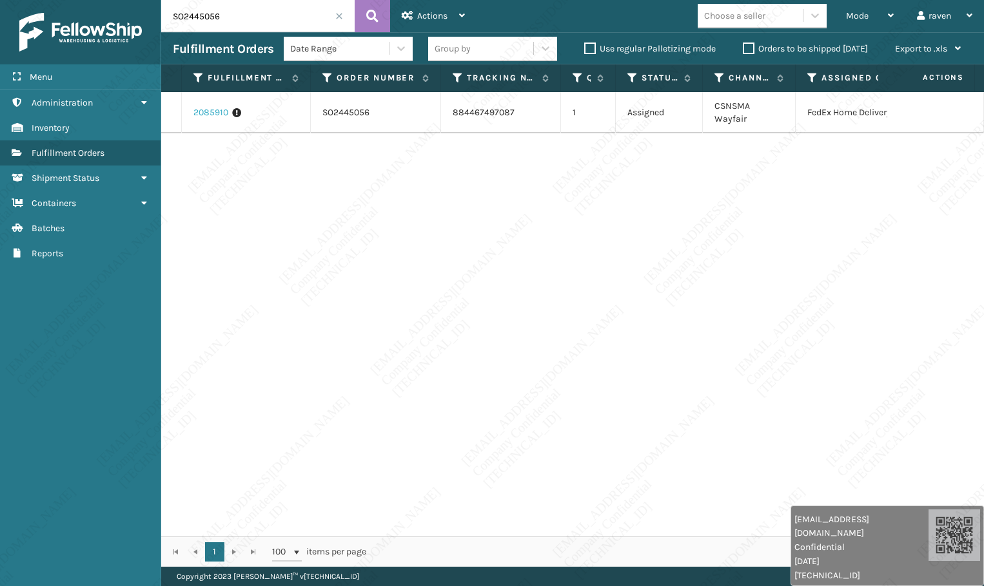
click at [215, 109] on link "2085910" at bounding box center [210, 112] width 35 height 13
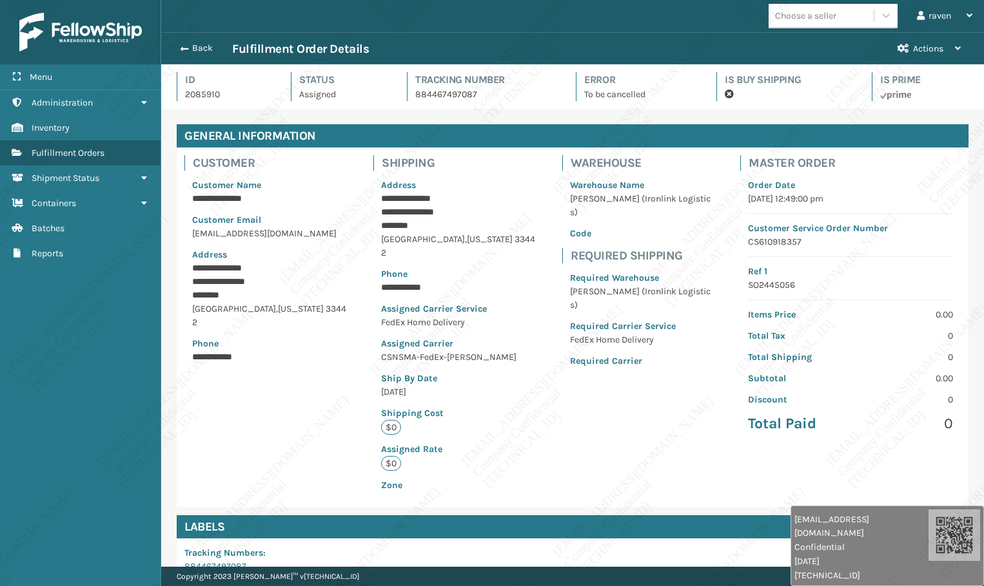
scroll to position [31, 822]
drag, startPoint x: 90, startPoint y: 379, endPoint x: 266, endPoint y: 128, distance: 306.8
click at [94, 373] on div "Menu Administration Inventory Fulfillment Orders Shipment Status Containers Bat…" at bounding box center [80, 293] width 161 height 586
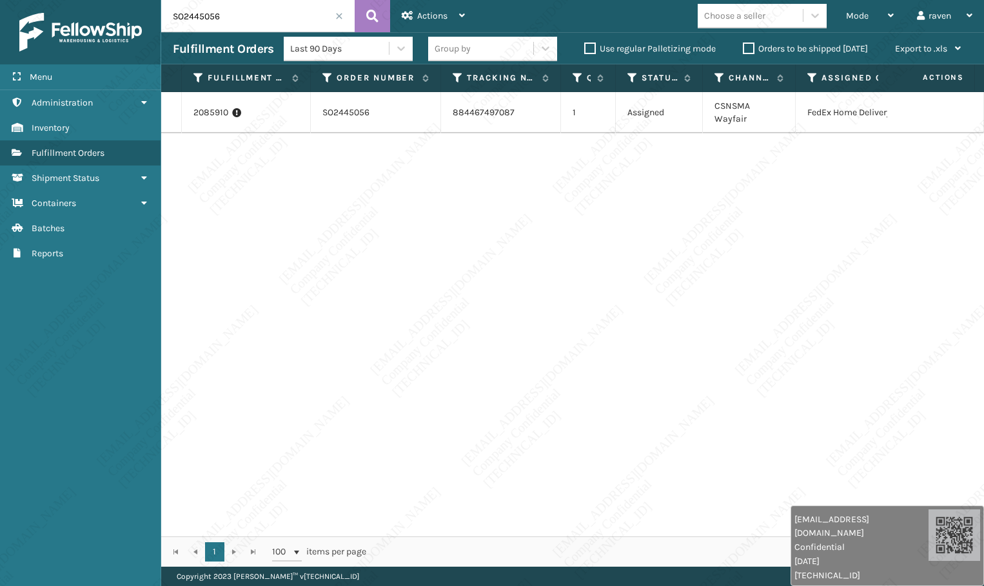
click at [233, 20] on input "SO2445056" at bounding box center [257, 16] width 193 height 32
click at [789, 311] on div "2085910 SO2445056 884467497087 1 Assigned CSNSMA Wayfair FedEx Home Delivery" at bounding box center [572, 314] width 822 height 445
click at [337, 17] on span at bounding box center [339, 16] width 8 height 8
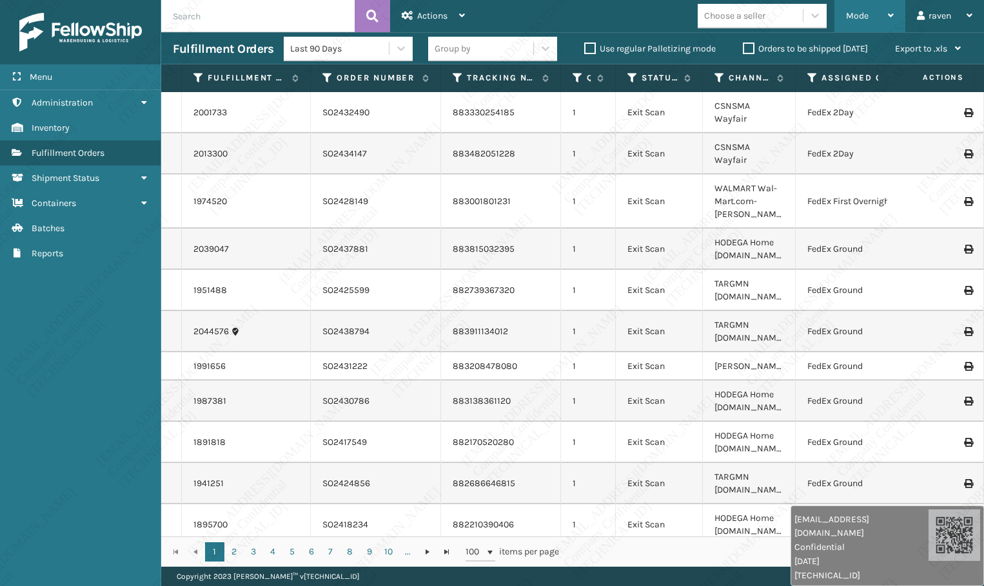
click at [861, 19] on span "Mode" at bounding box center [857, 15] width 23 height 11
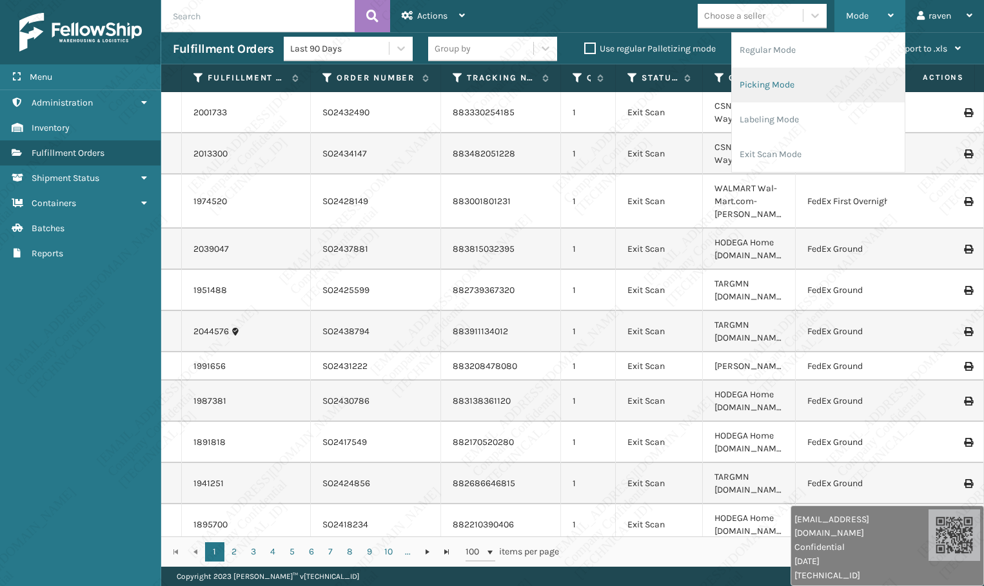
click at [808, 81] on li "Picking Mode" at bounding box center [818, 85] width 173 height 35
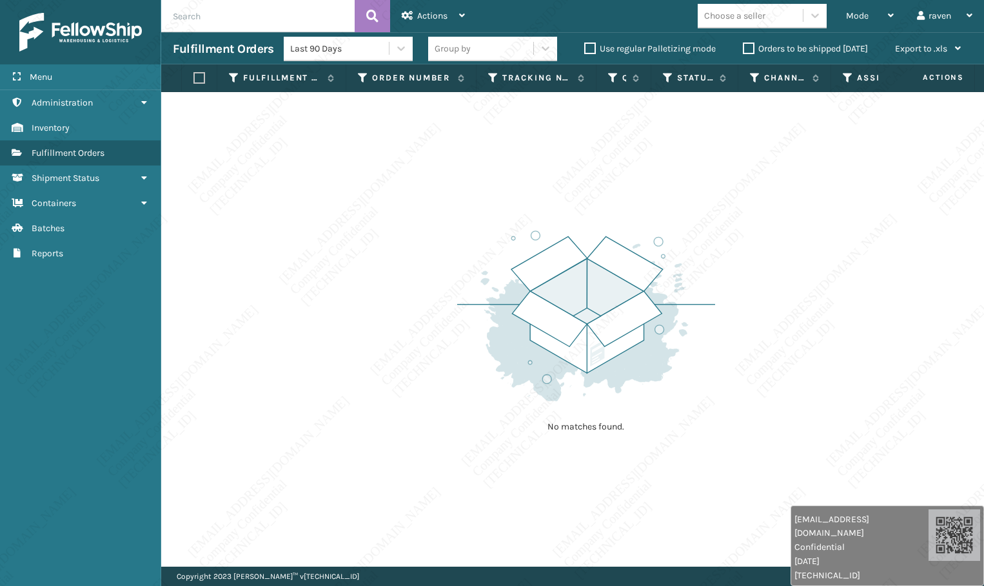
click at [630, 252] on img at bounding box center [586, 316] width 258 height 179
